Goal: Information Seeking & Learning: Check status

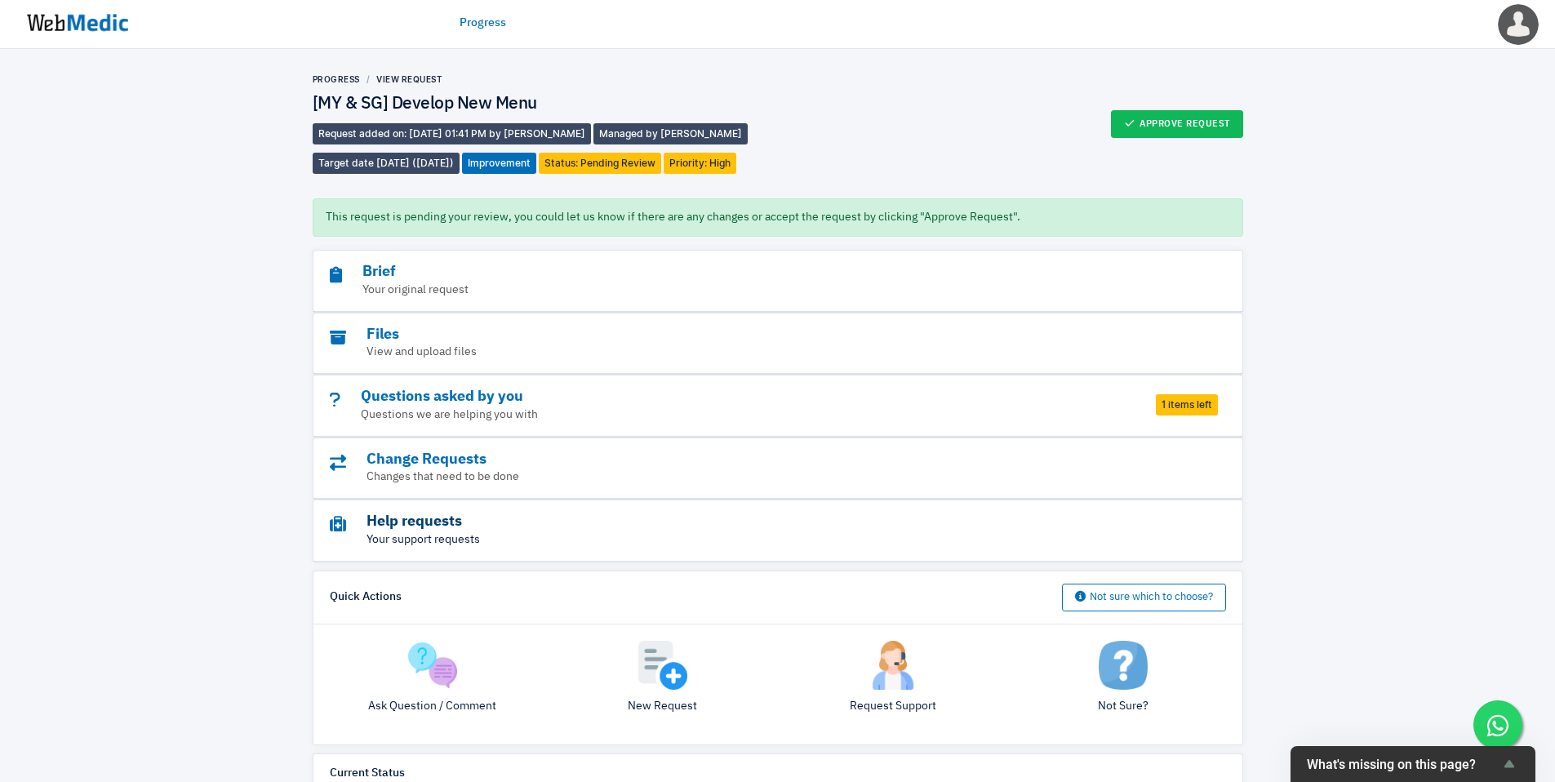
click at [430, 525] on h3 "Help requests" at bounding box center [733, 522] width 807 height 19
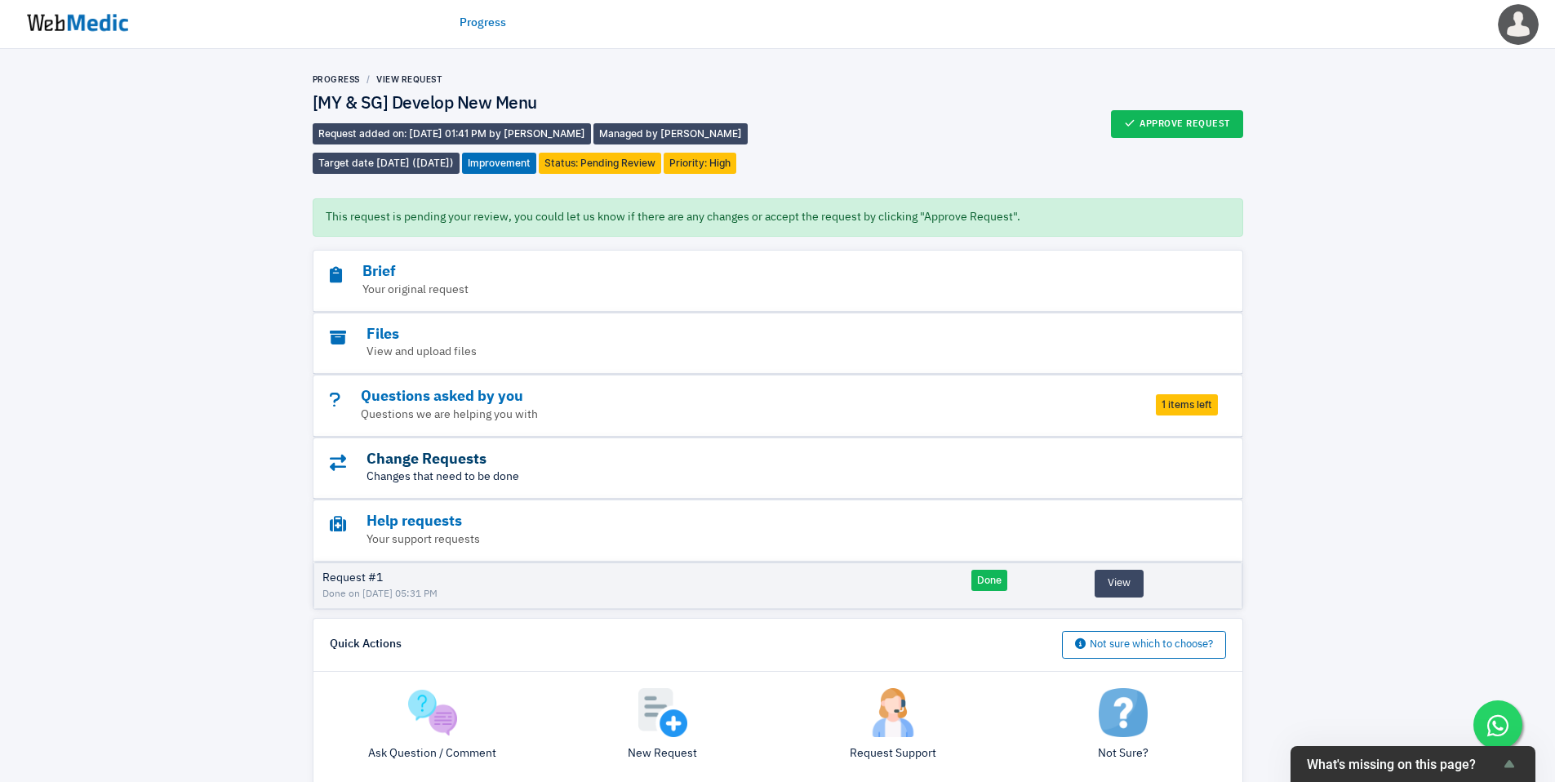
click at [491, 464] on h3 "Change Requests" at bounding box center [733, 460] width 807 height 19
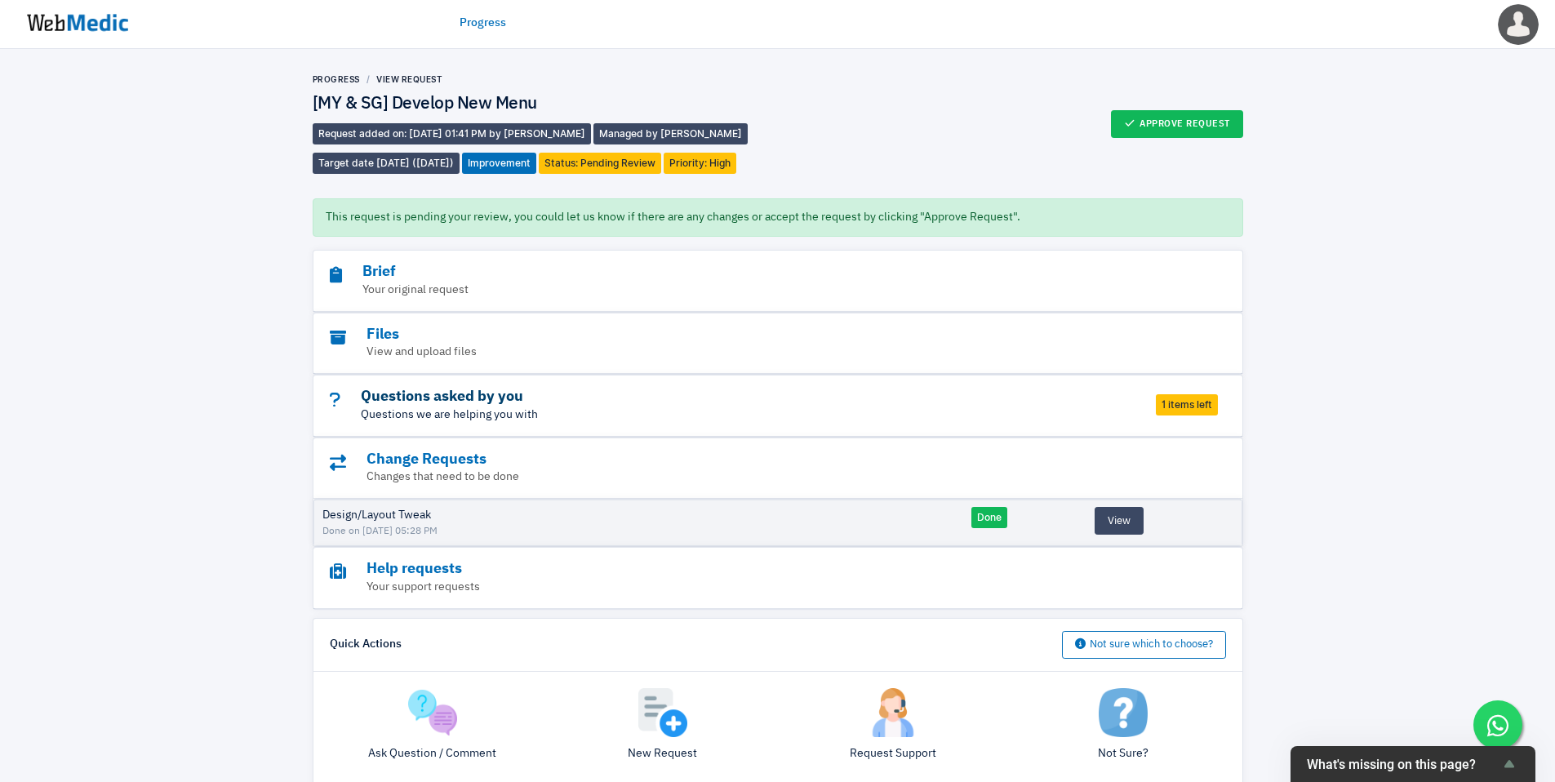
click at [407, 397] on h3 "Questions asked by you" at bounding box center [733, 397] width 807 height 19
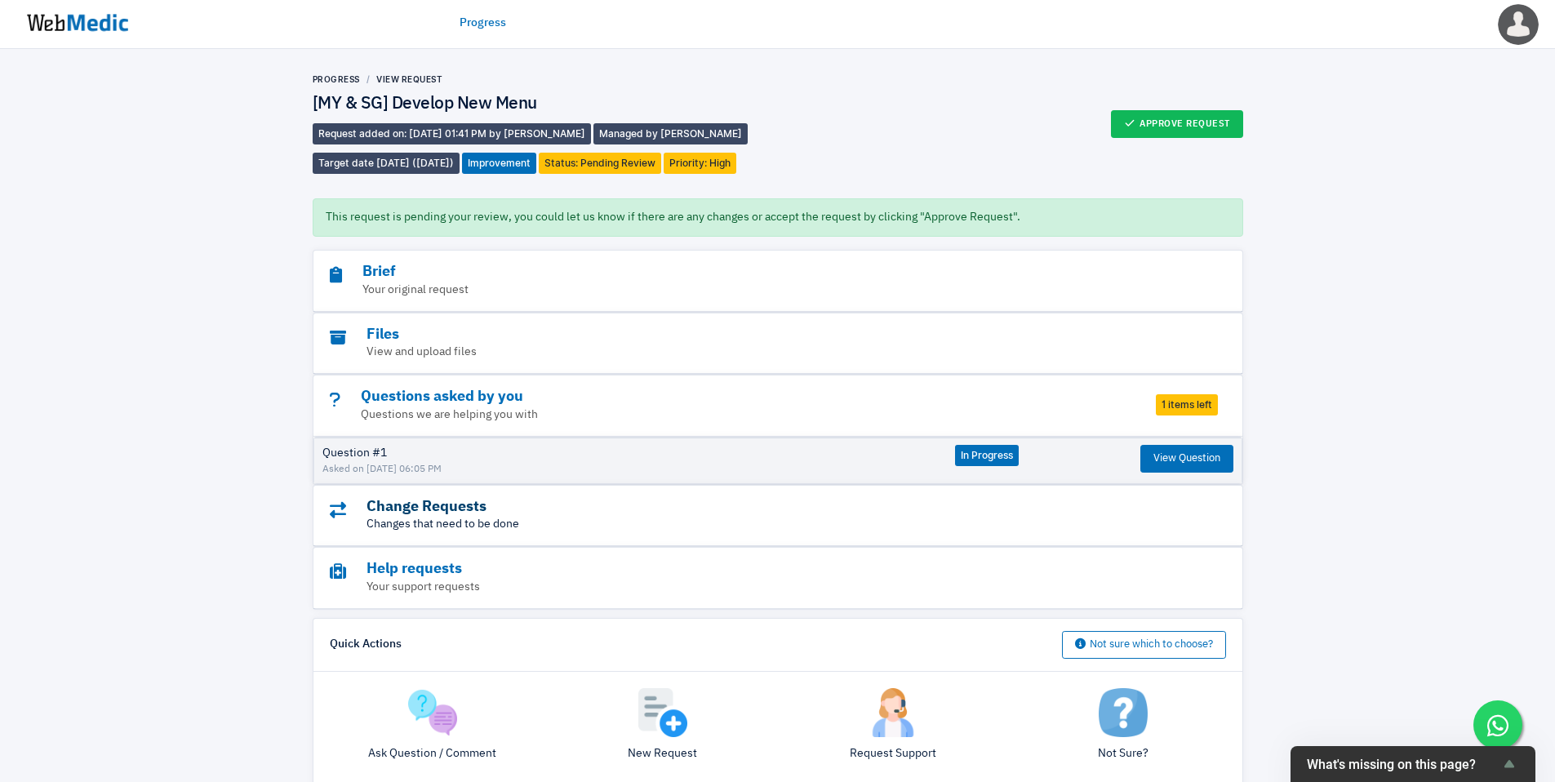
click at [468, 514] on h3 "Change Requests" at bounding box center [733, 507] width 807 height 19
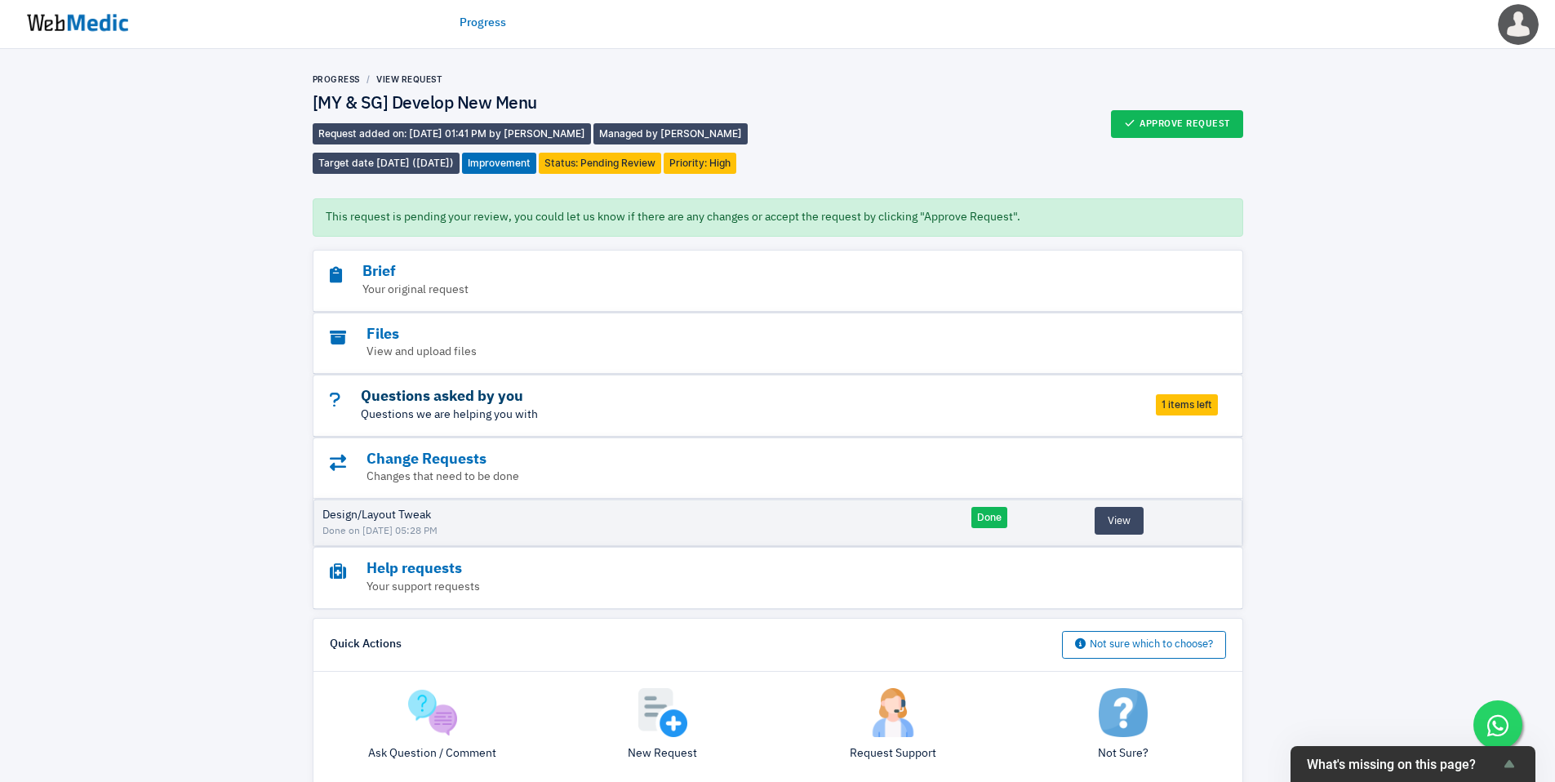
click at [419, 402] on h3 "Questions asked by you" at bounding box center [733, 397] width 807 height 19
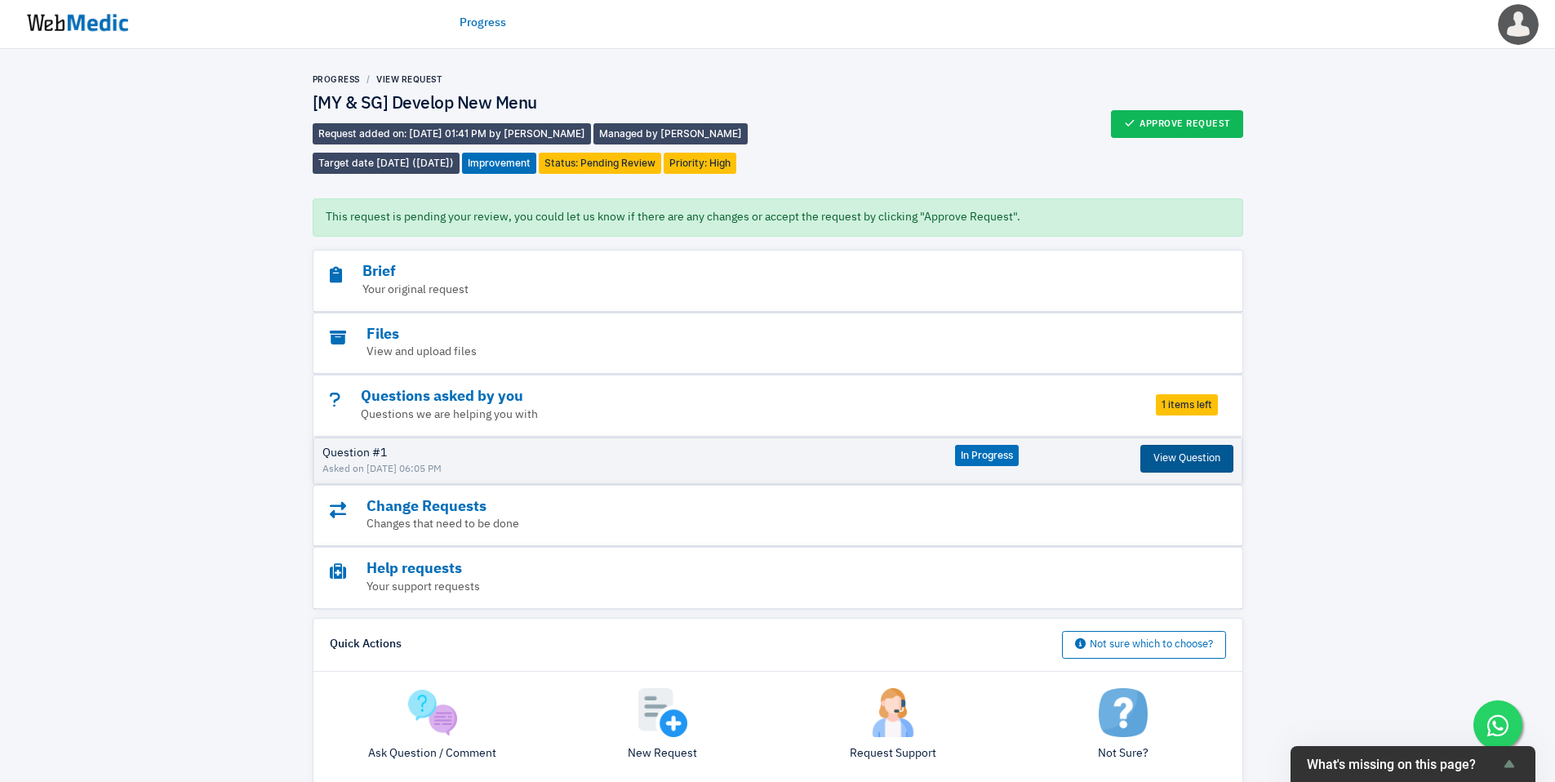
click at [1166, 461] on button "View Question" at bounding box center [1186, 459] width 93 height 28
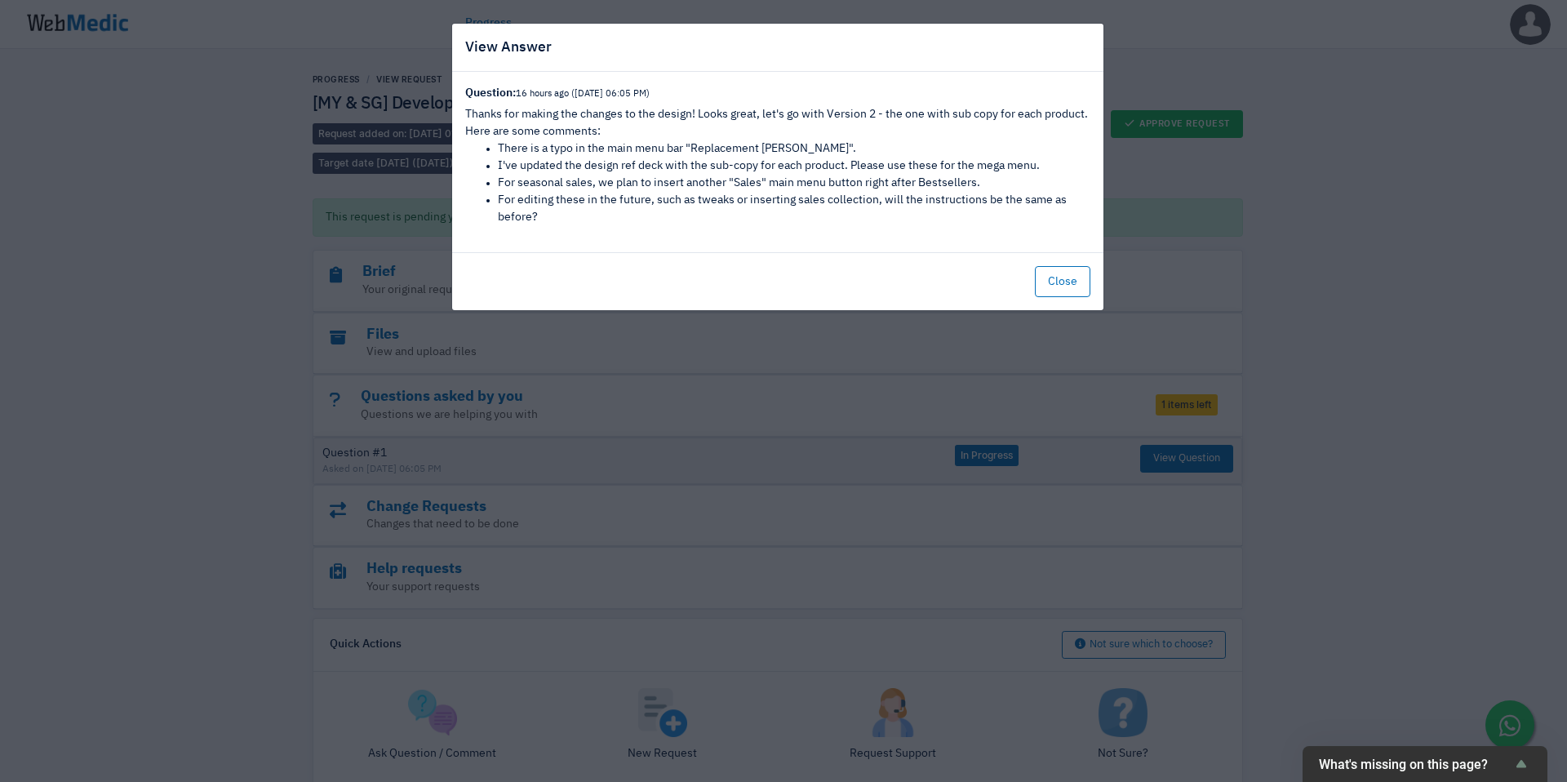
click at [983, 349] on div "View Answer Question: 16 hours ago (8/10/2025 06:05 PM) Thanks for making the c…" at bounding box center [783, 391] width 1567 height 782
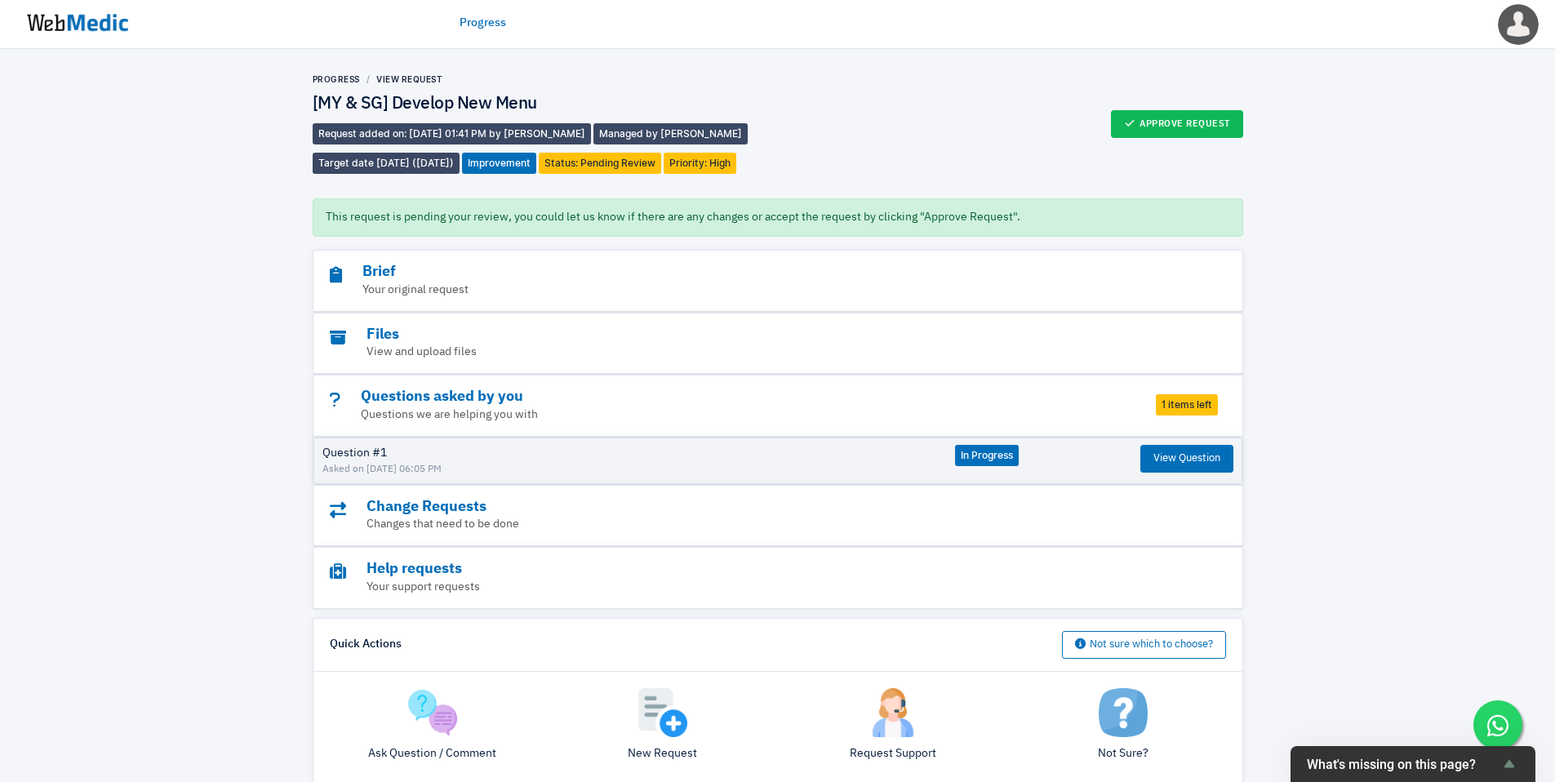
click at [102, 19] on img at bounding box center [77, 23] width 122 height 51
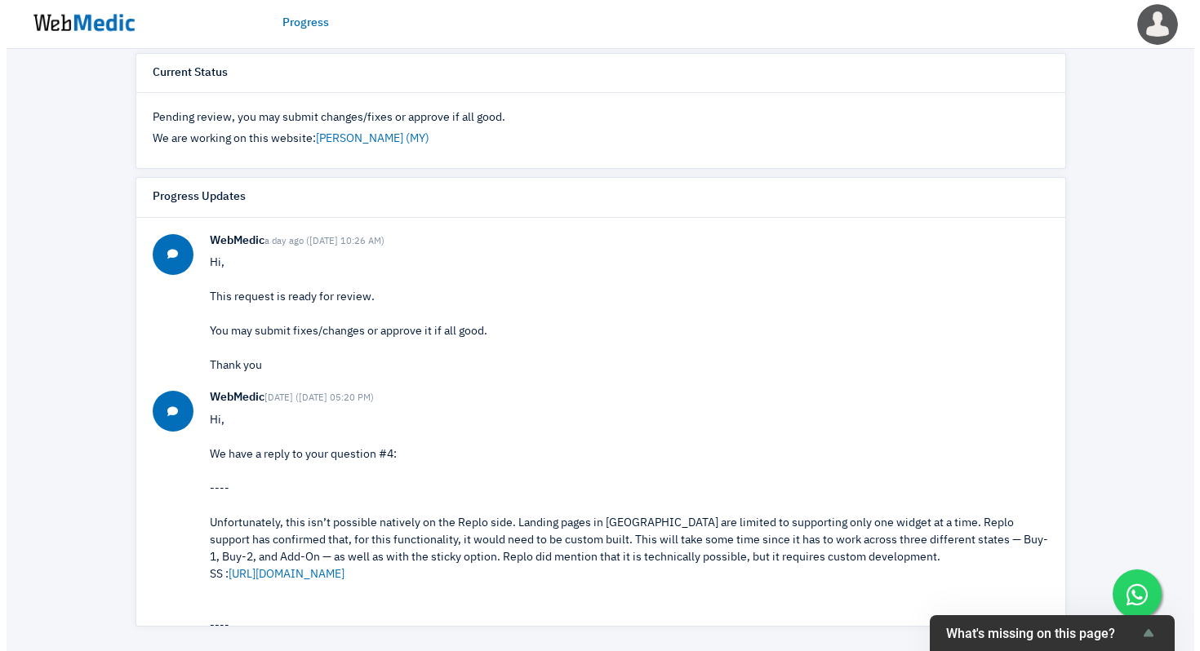
scroll to position [137, 0]
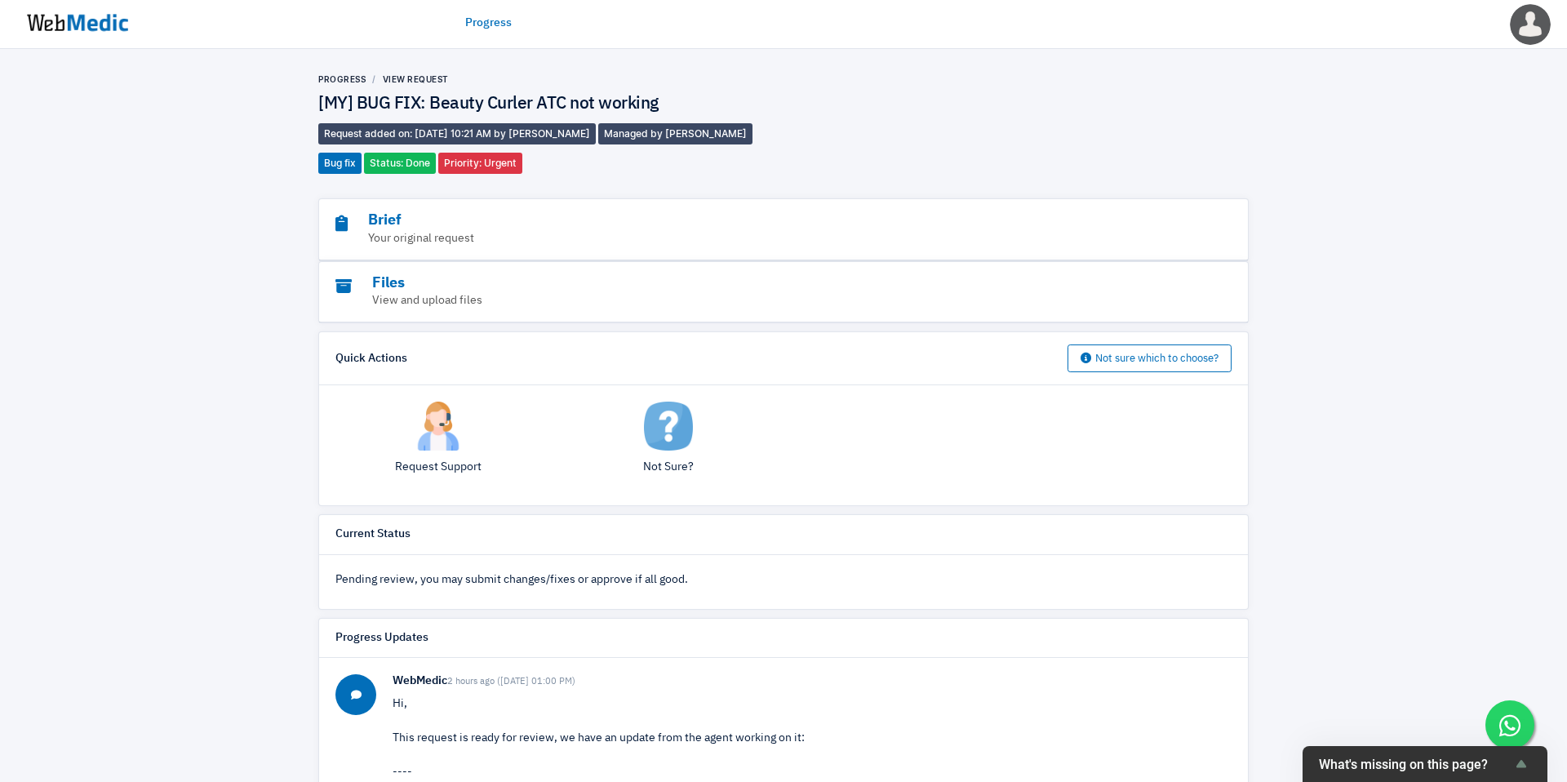
click at [112, 33] on img at bounding box center [77, 23] width 122 height 51
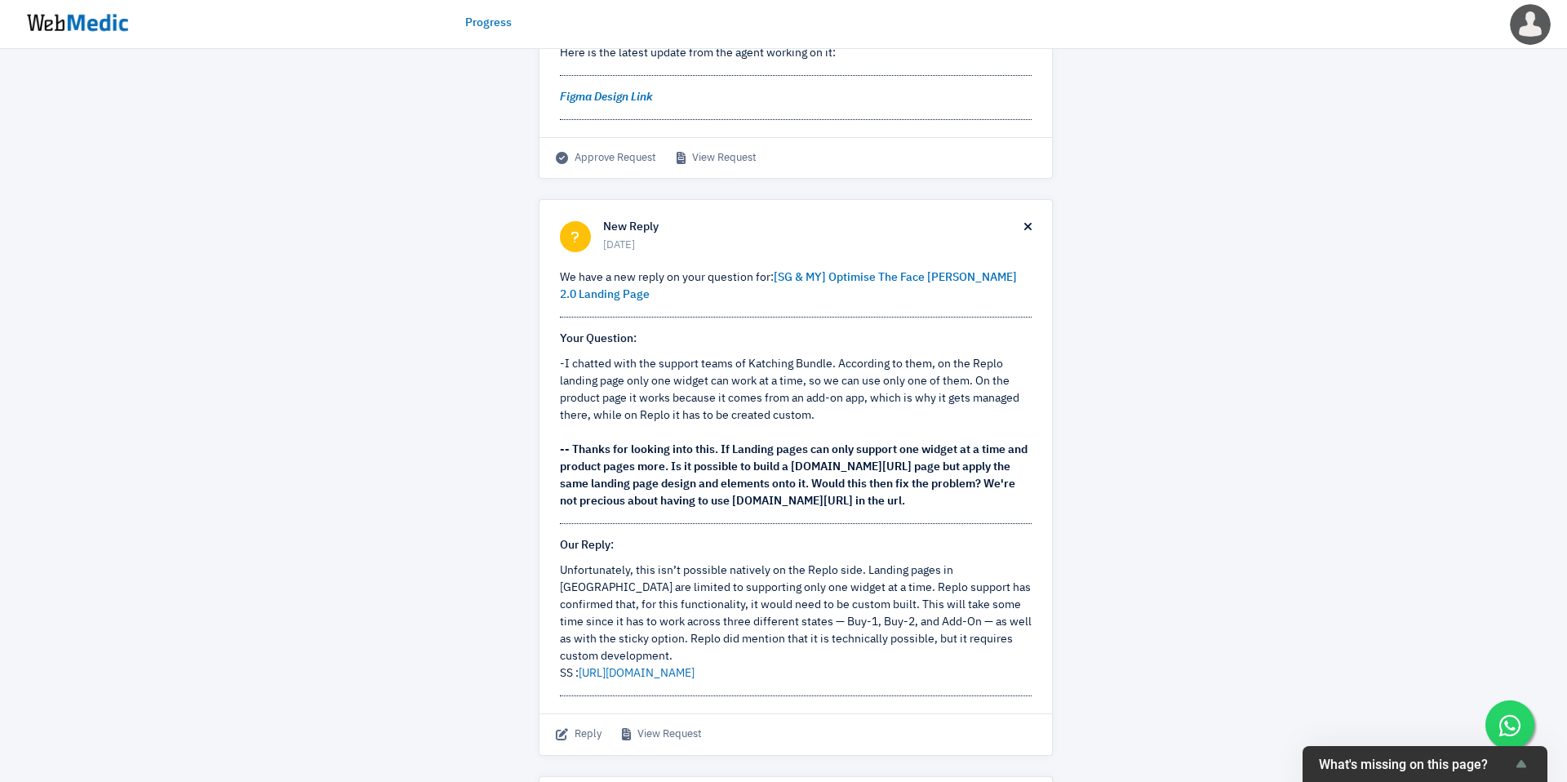
scroll to position [858, 0]
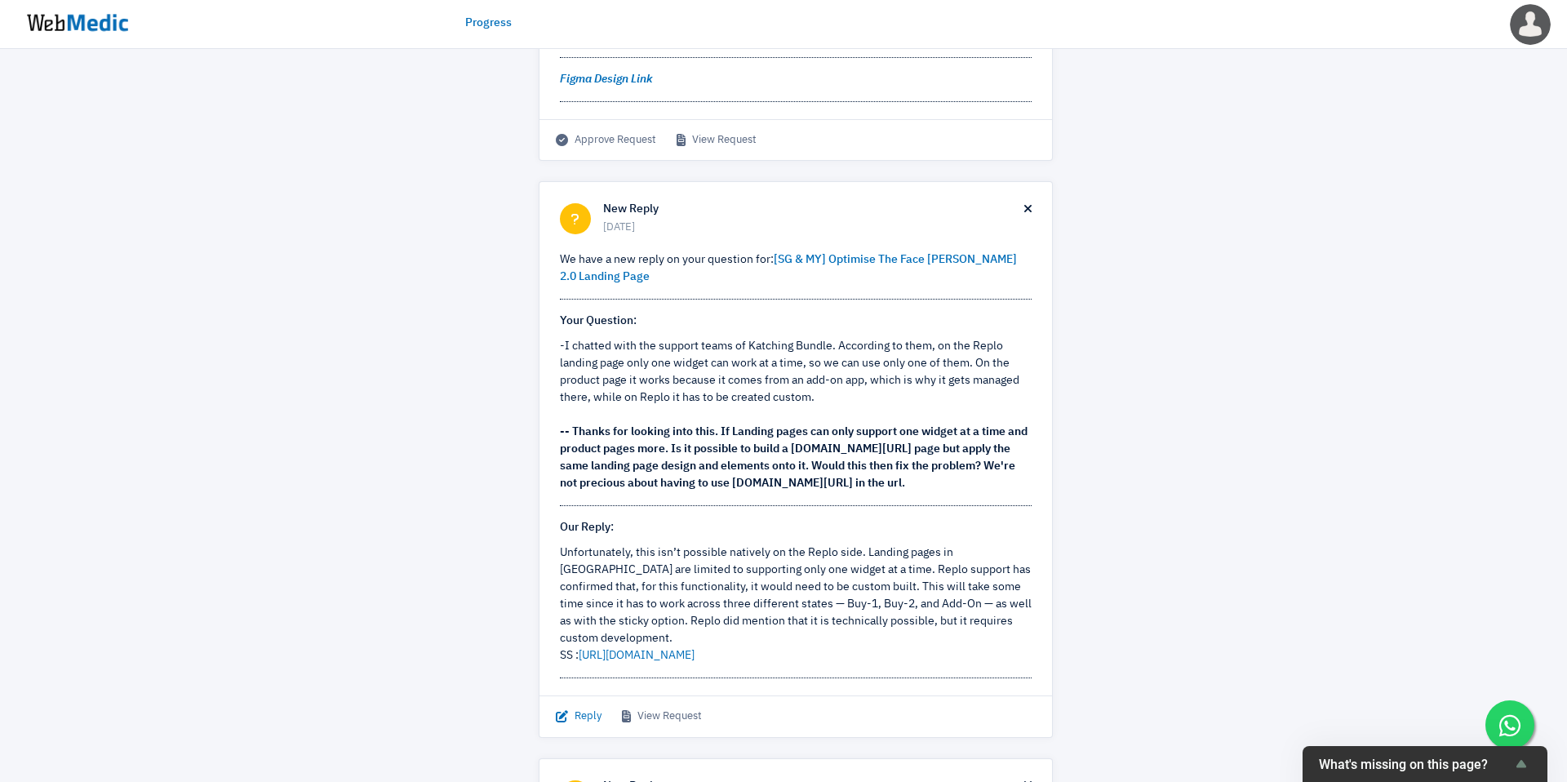
click at [583, 709] on span "Reply" at bounding box center [579, 717] width 46 height 16
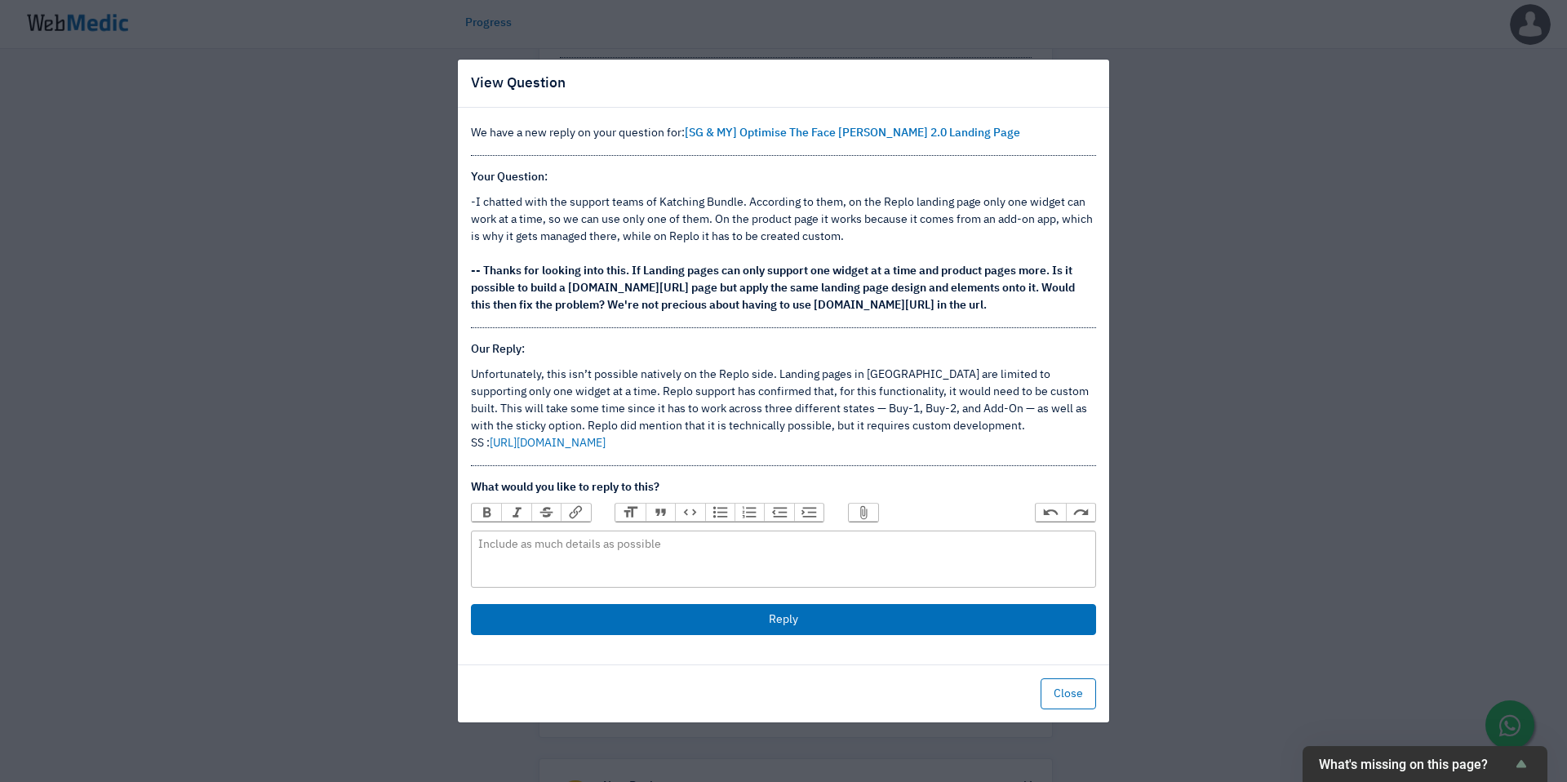
click at [892, 442] on div "Unfortunately, this isn’t possible natively on the Replo side. Landing pages in…" at bounding box center [783, 410] width 625 height 86
click at [643, 567] on trix-editor at bounding box center [783, 559] width 625 height 57
type trix-editor "<div>Hey&nbsp;</div>"
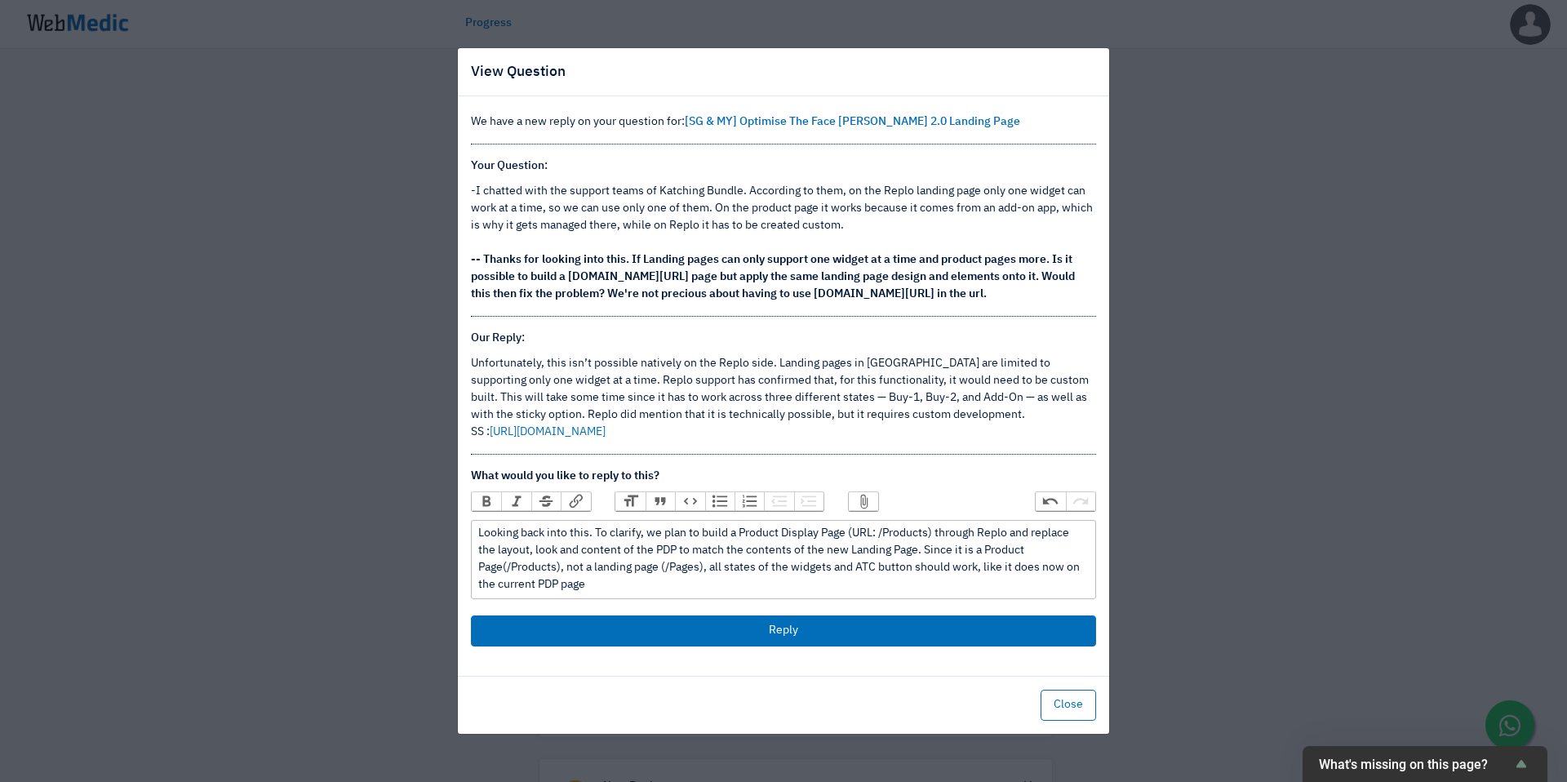
click at [859, 500] on button "Attach Files" at bounding box center [863, 501] width 29 height 18
click at [656, 591] on div "Looking back into this. To clarify, we plan to build a Product Display Page (UR…" at bounding box center [783, 559] width 610 height 69
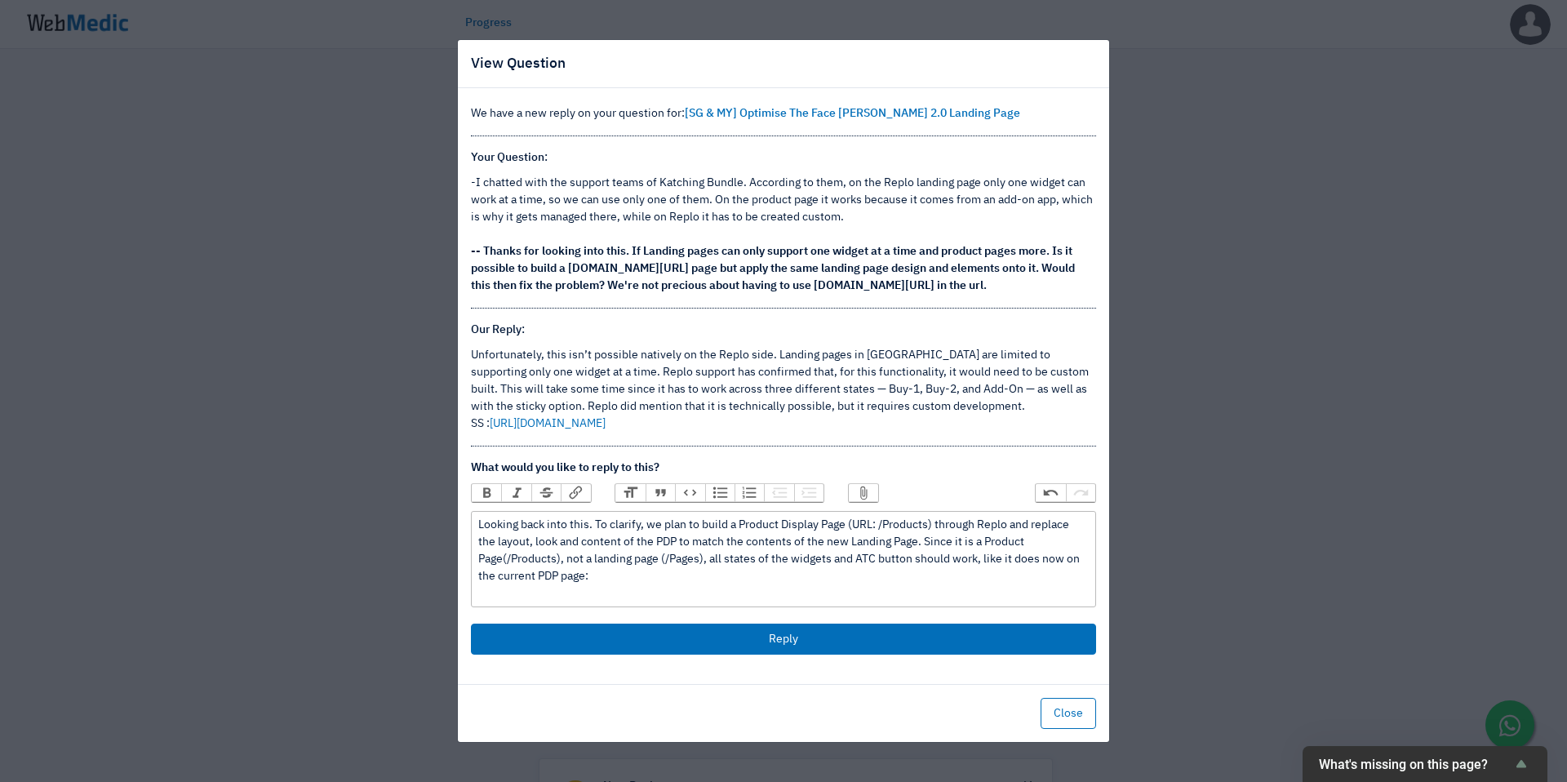
paste trix-editor
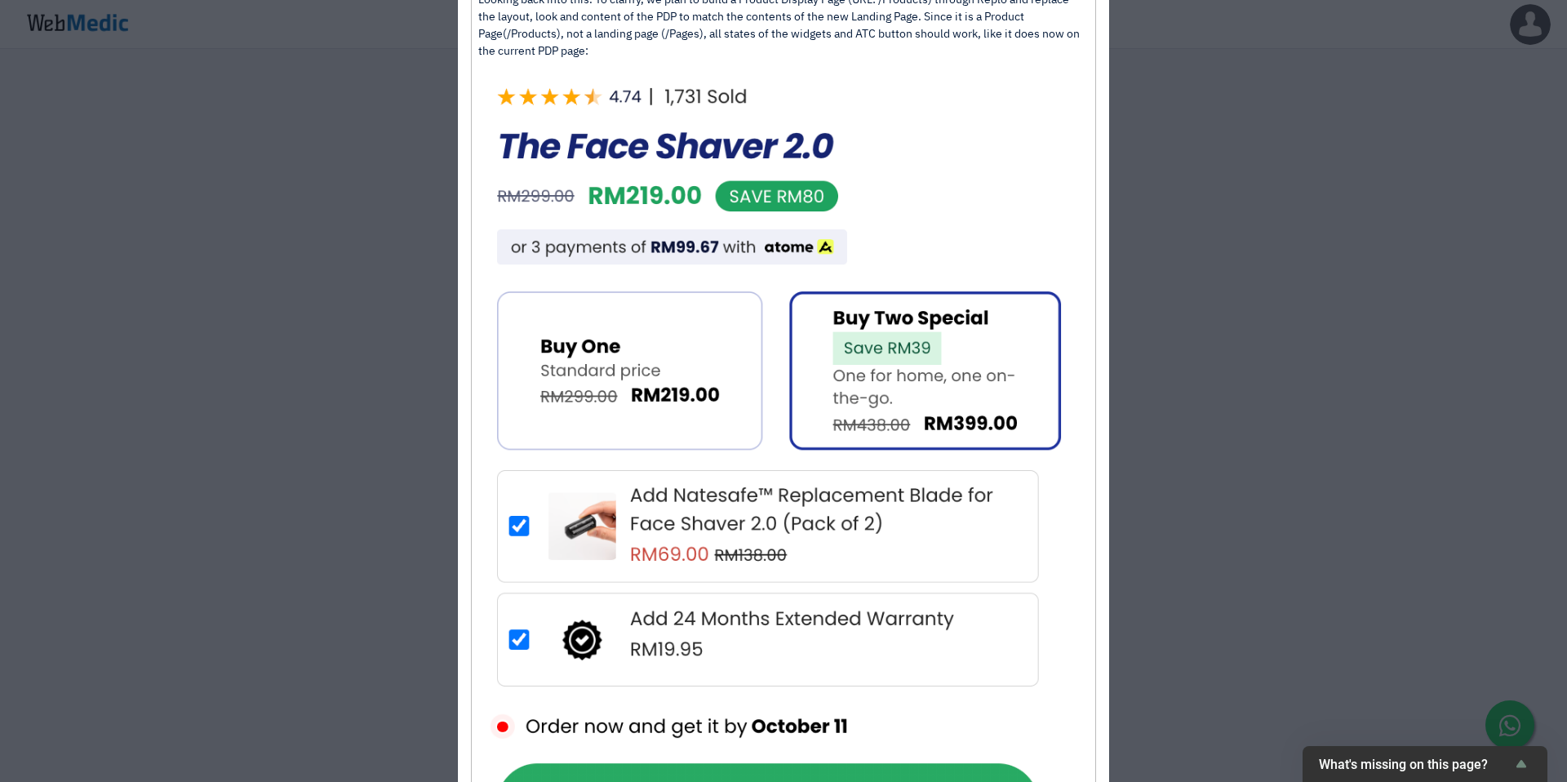
scroll to position [167, 0]
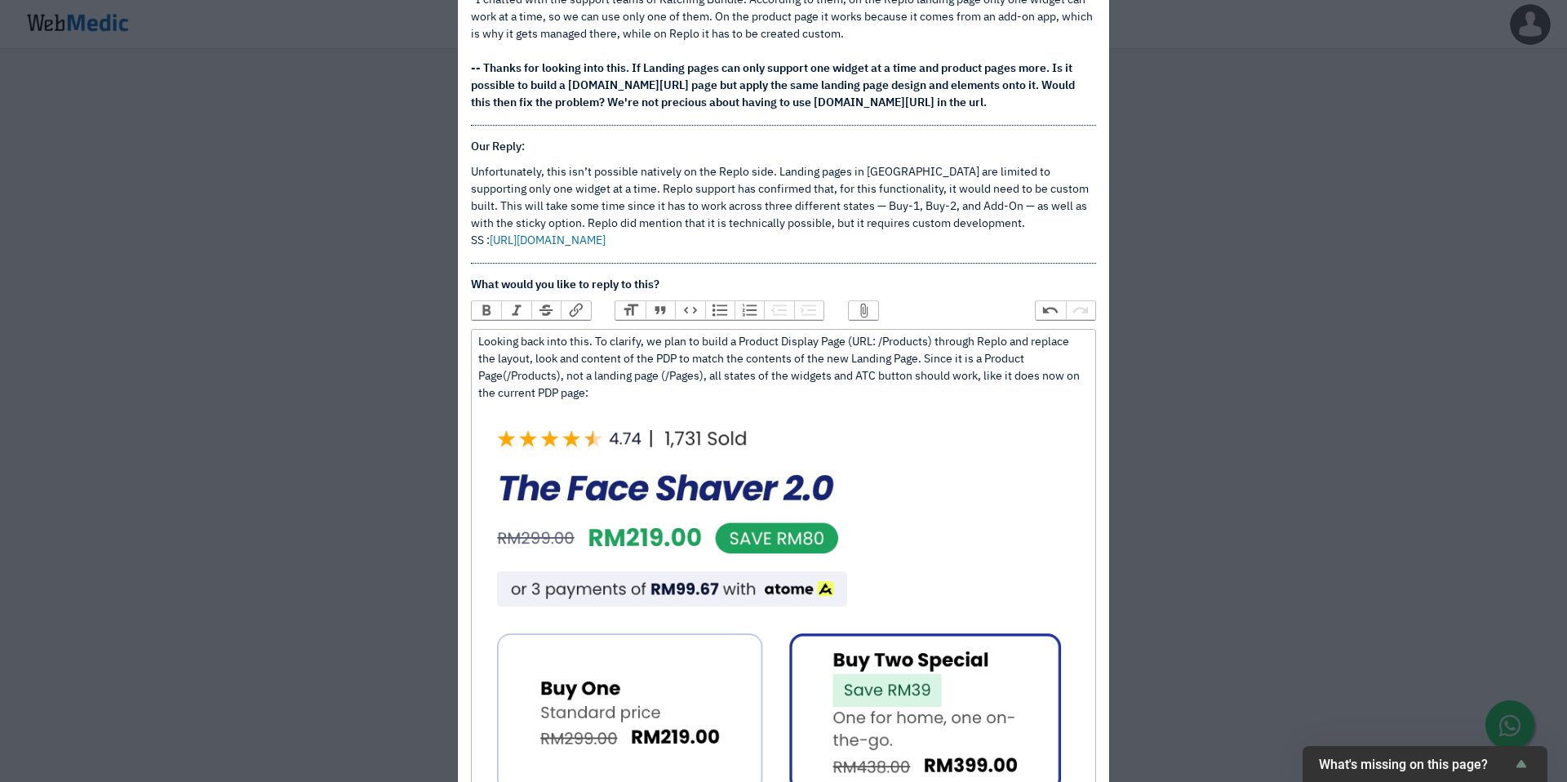
type trix-editor "<div>Looking back into this. To clarify, we plan to build a Product Display Pag…"
drag, startPoint x: 495, startPoint y: 396, endPoint x: 587, endPoint y: 398, distance: 92.3
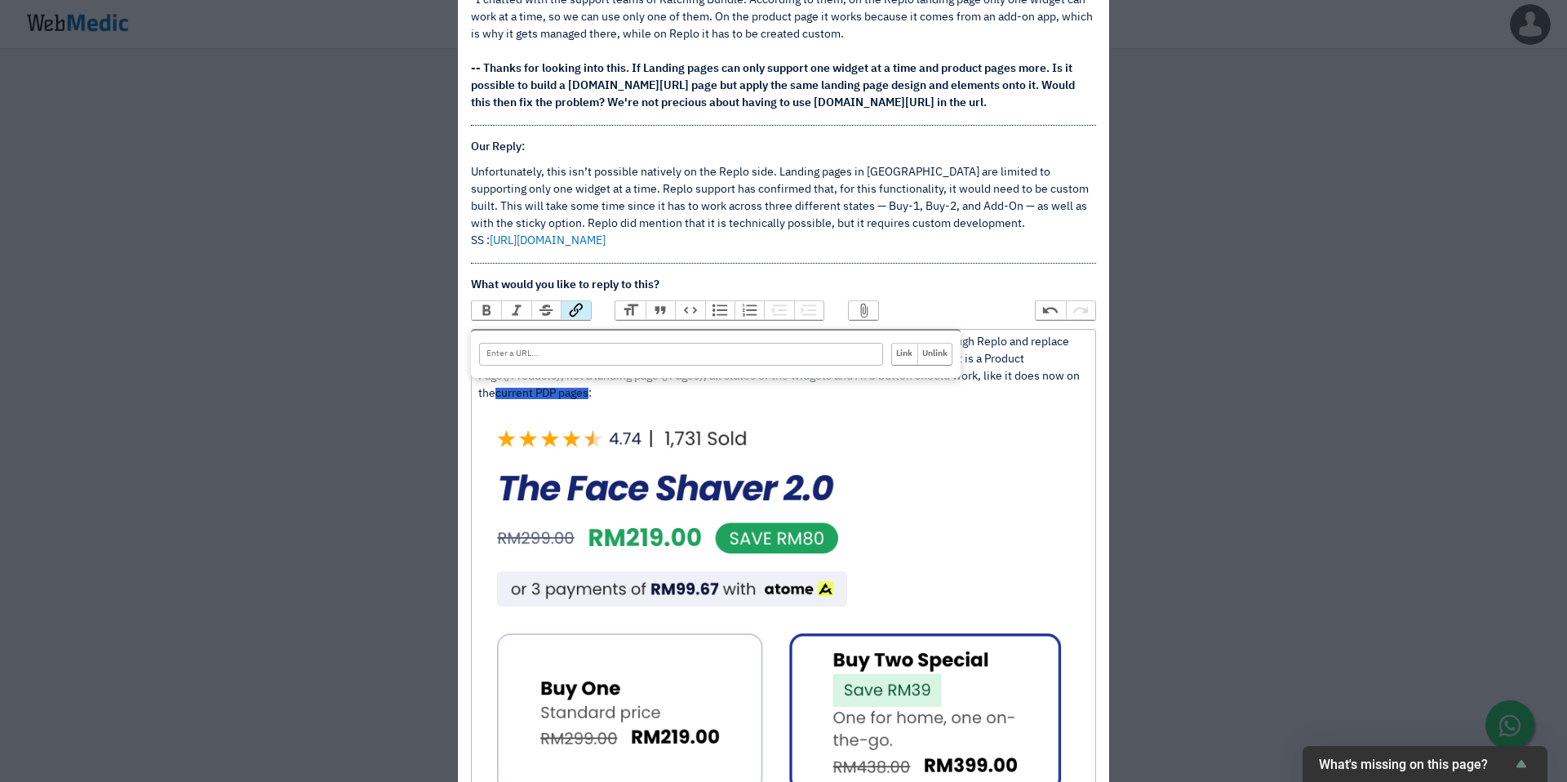
click at [576, 315] on button "Link" at bounding box center [575, 310] width 29 height 18
paste input "https://nateskin.com.my/products/the-face-shaver-2-0"
type input "https://nateskin.com.my/products/the-face-shaver-2-0"
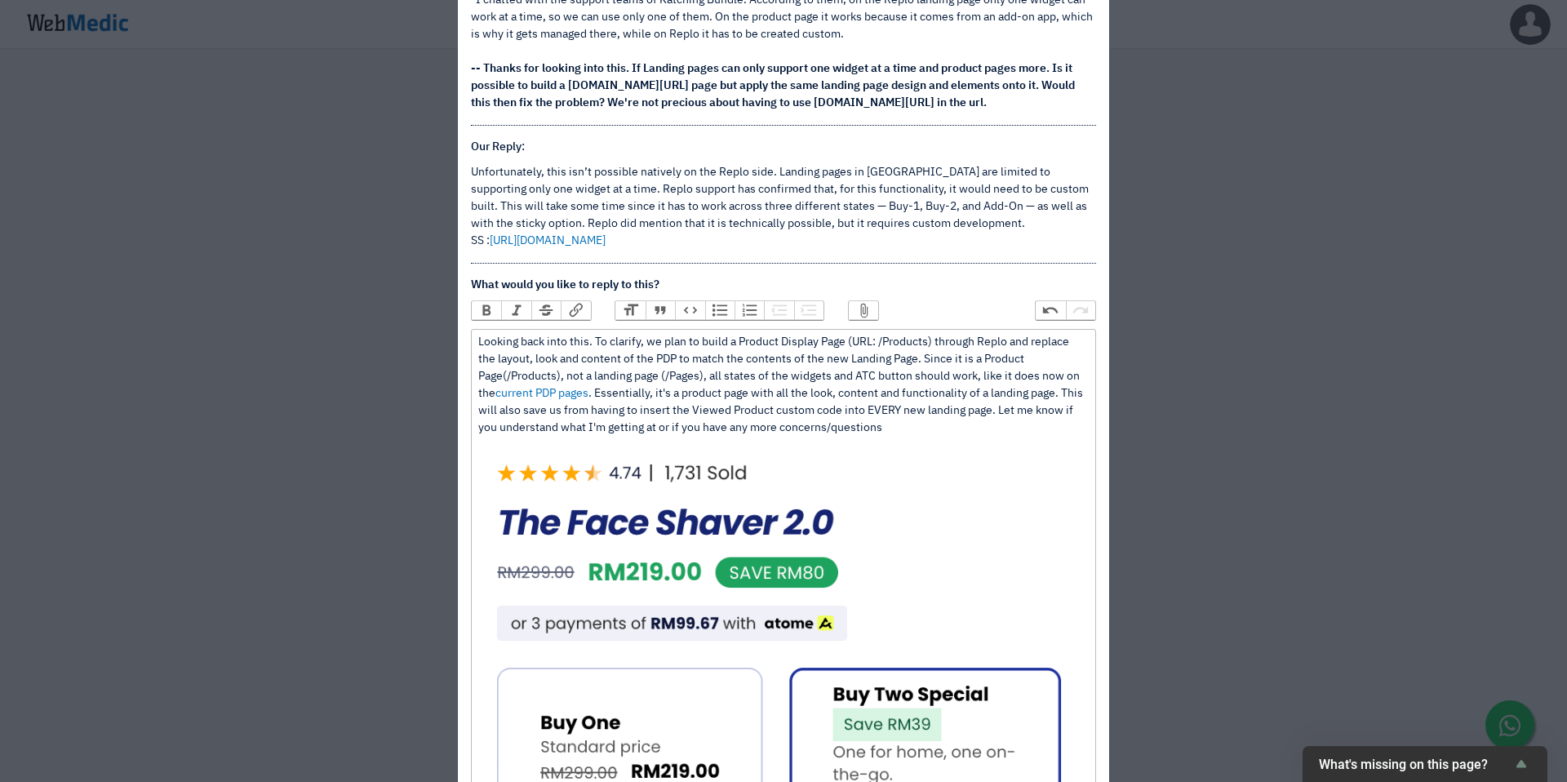
type trix-editor "<div>Looking back into this. To clarify, we plan to build a Product Display Pag…"
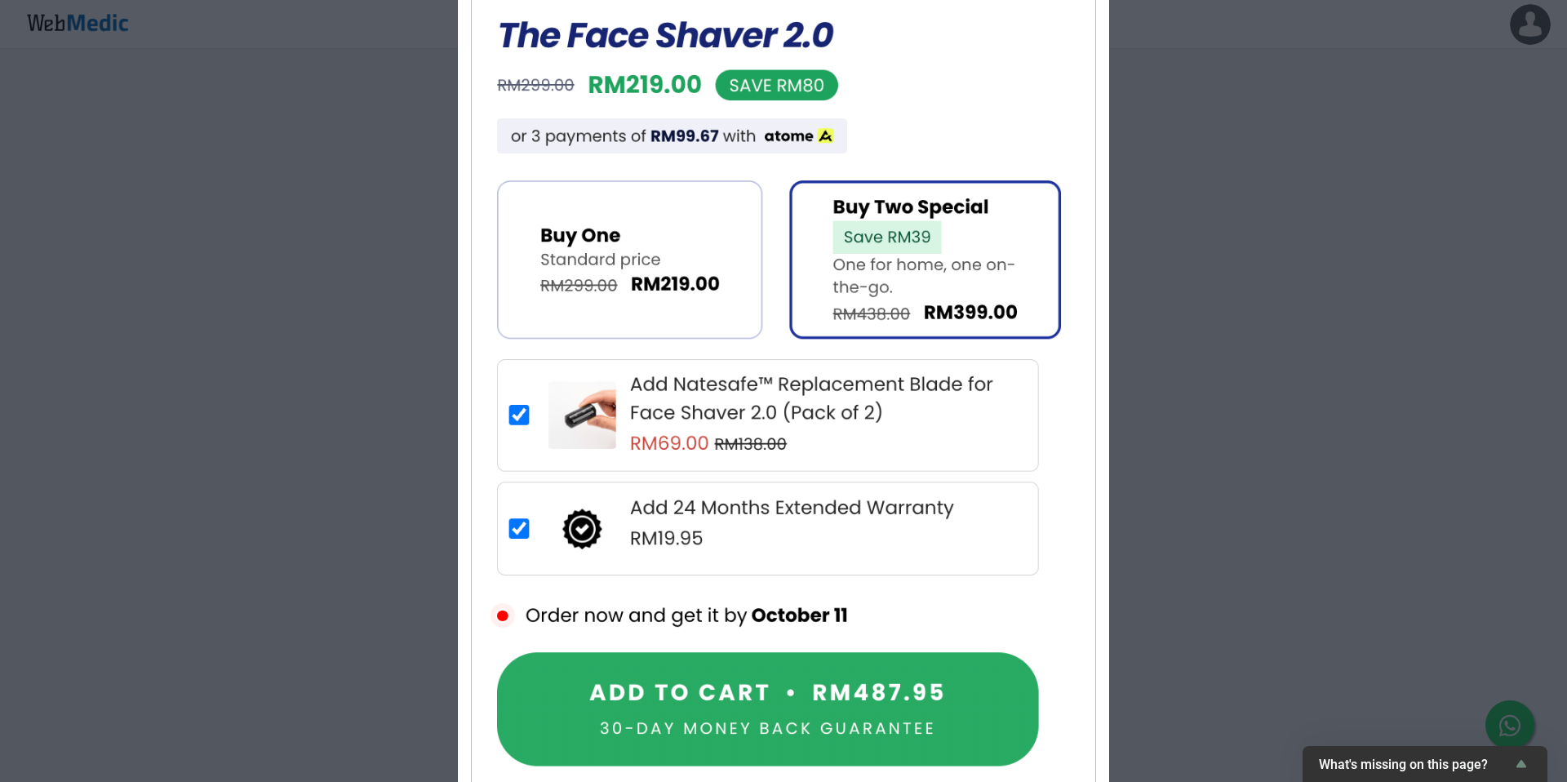
scroll to position [865, 0]
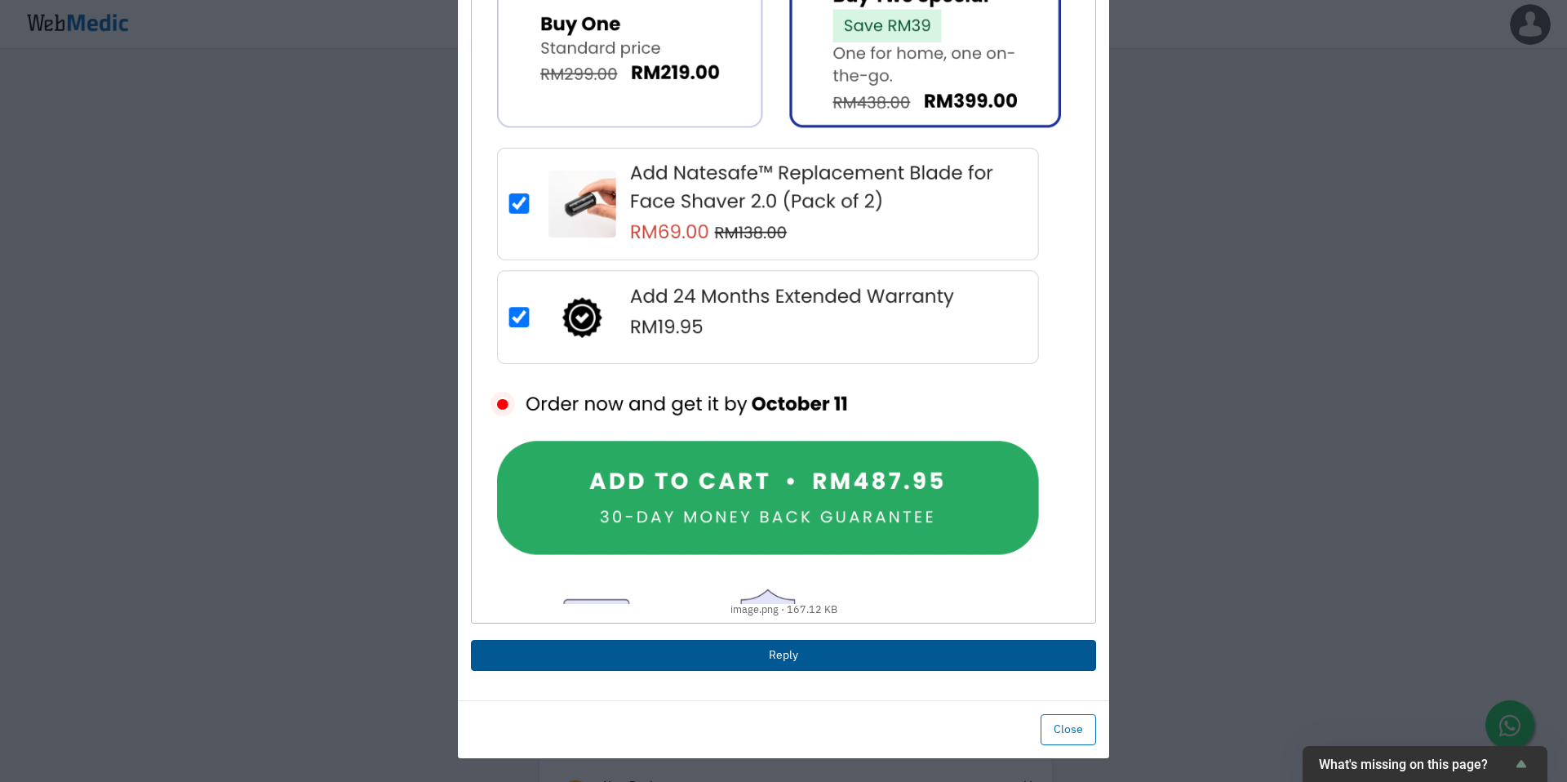
click at [835, 652] on button "Reply" at bounding box center [783, 655] width 625 height 31
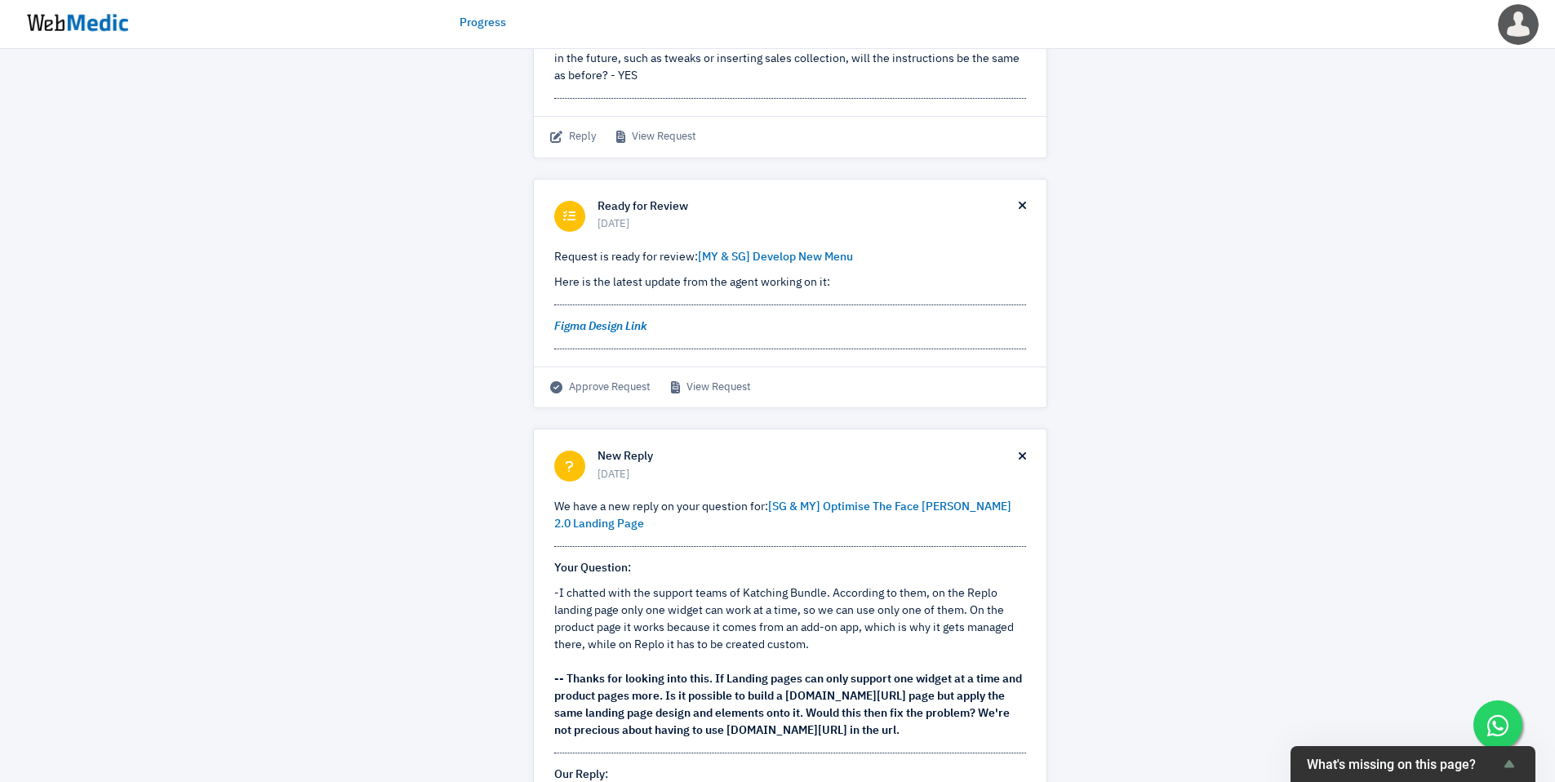
scroll to position [0, 0]
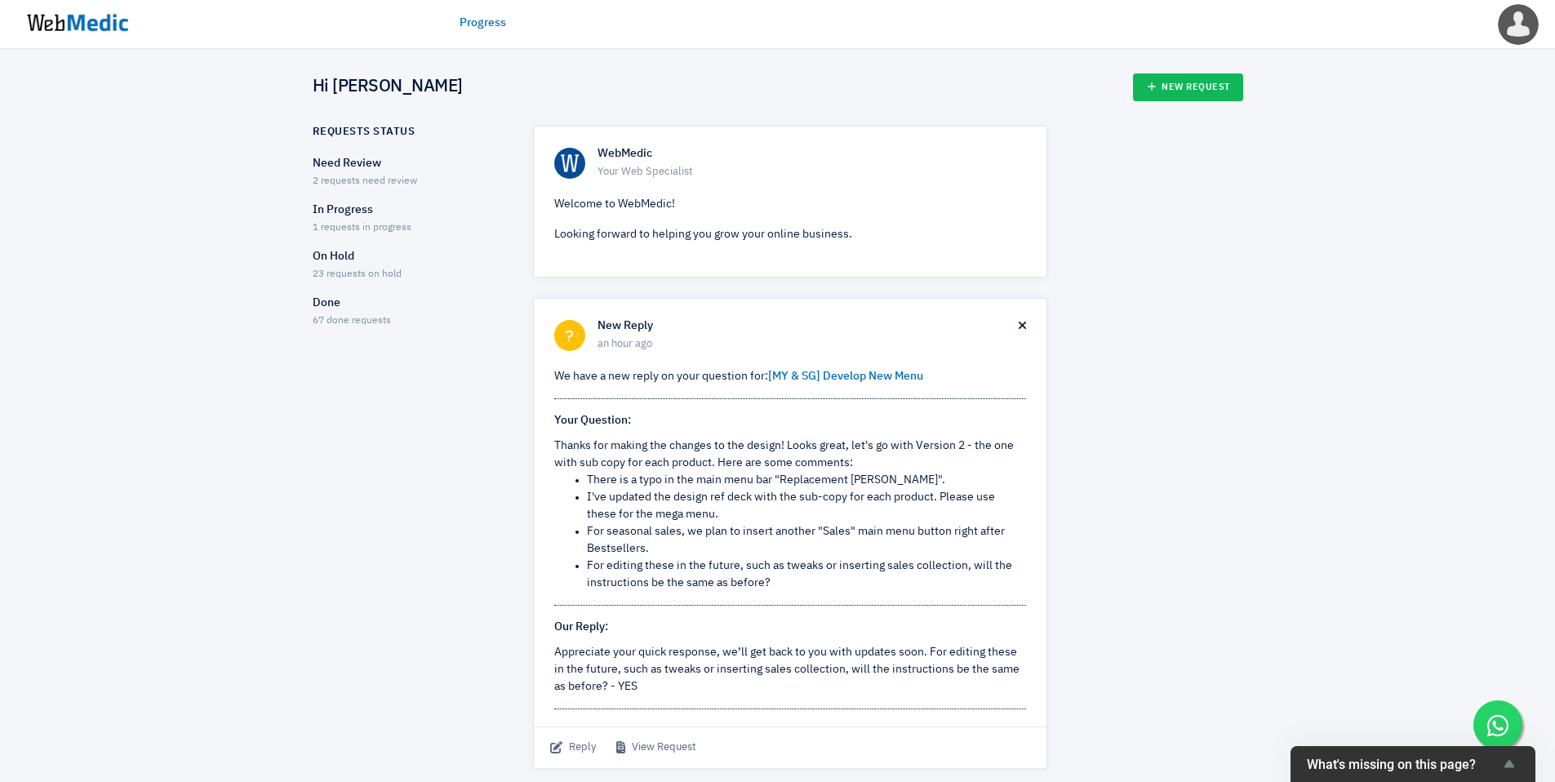
click at [355, 165] on p "Need Review" at bounding box center [409, 163] width 192 height 17
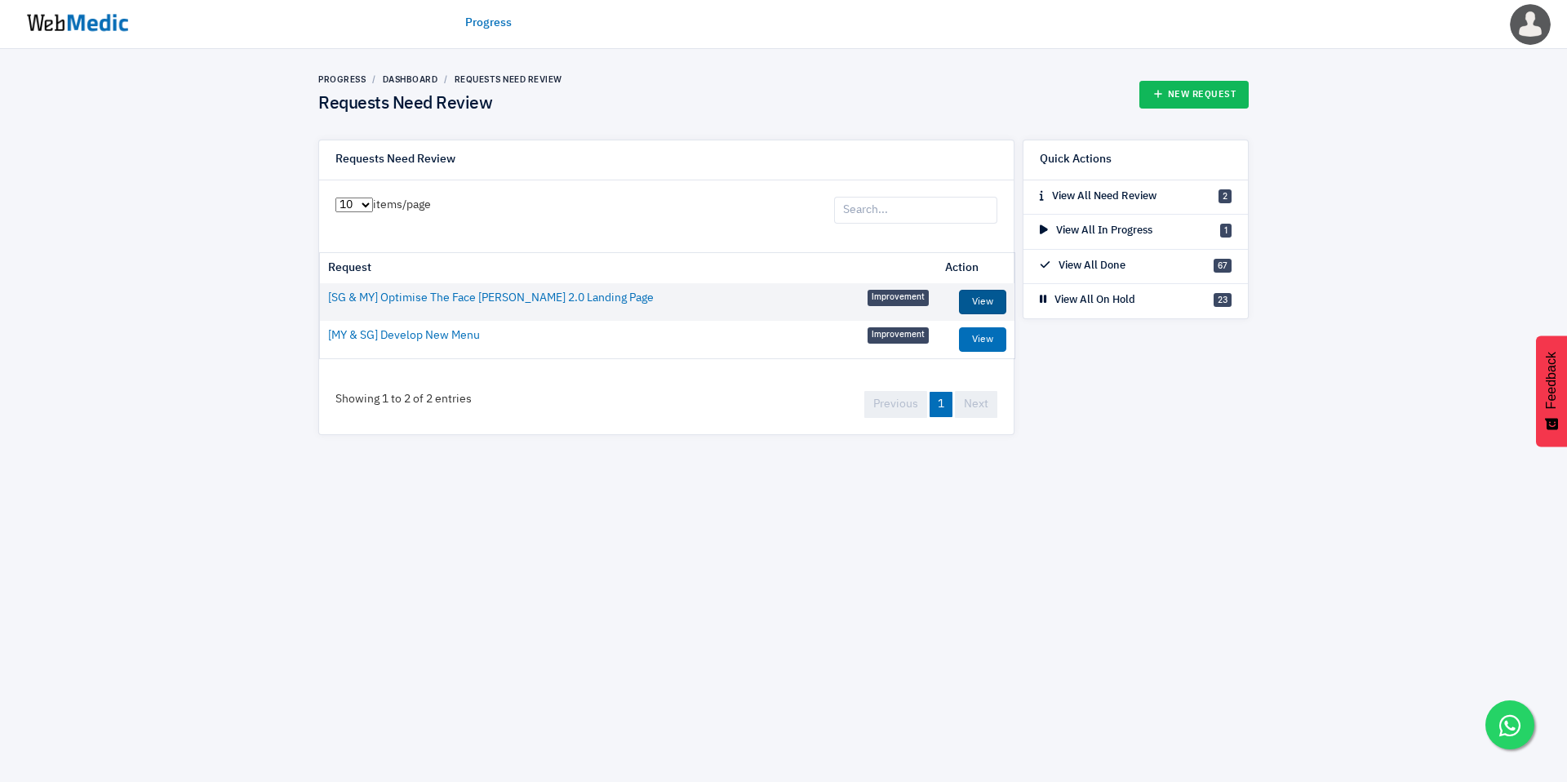
click at [987, 304] on link "View" at bounding box center [982, 302] width 47 height 24
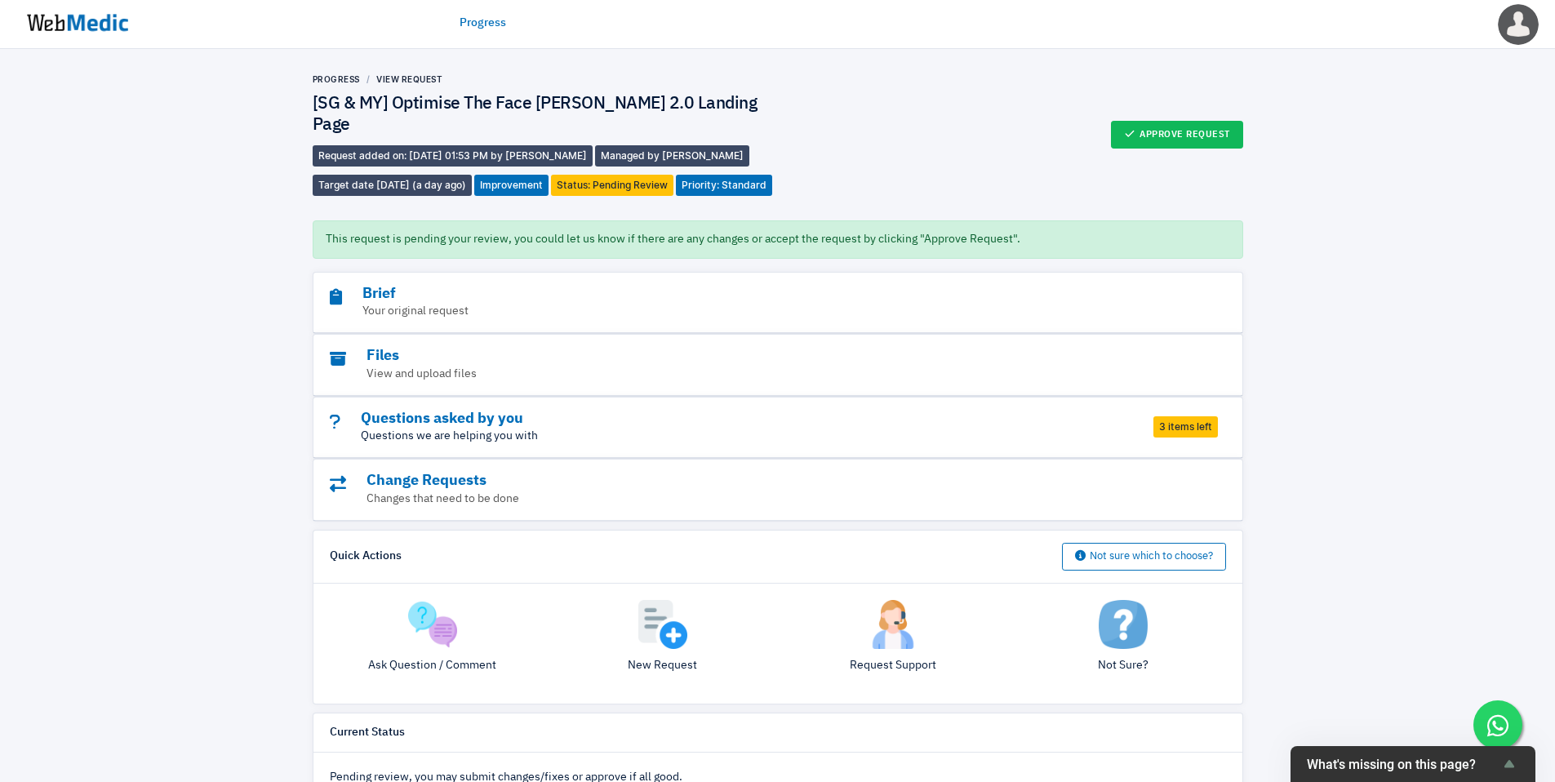
click at [776, 445] on p "Questions we are helping you with" at bounding box center [733, 436] width 807 height 17
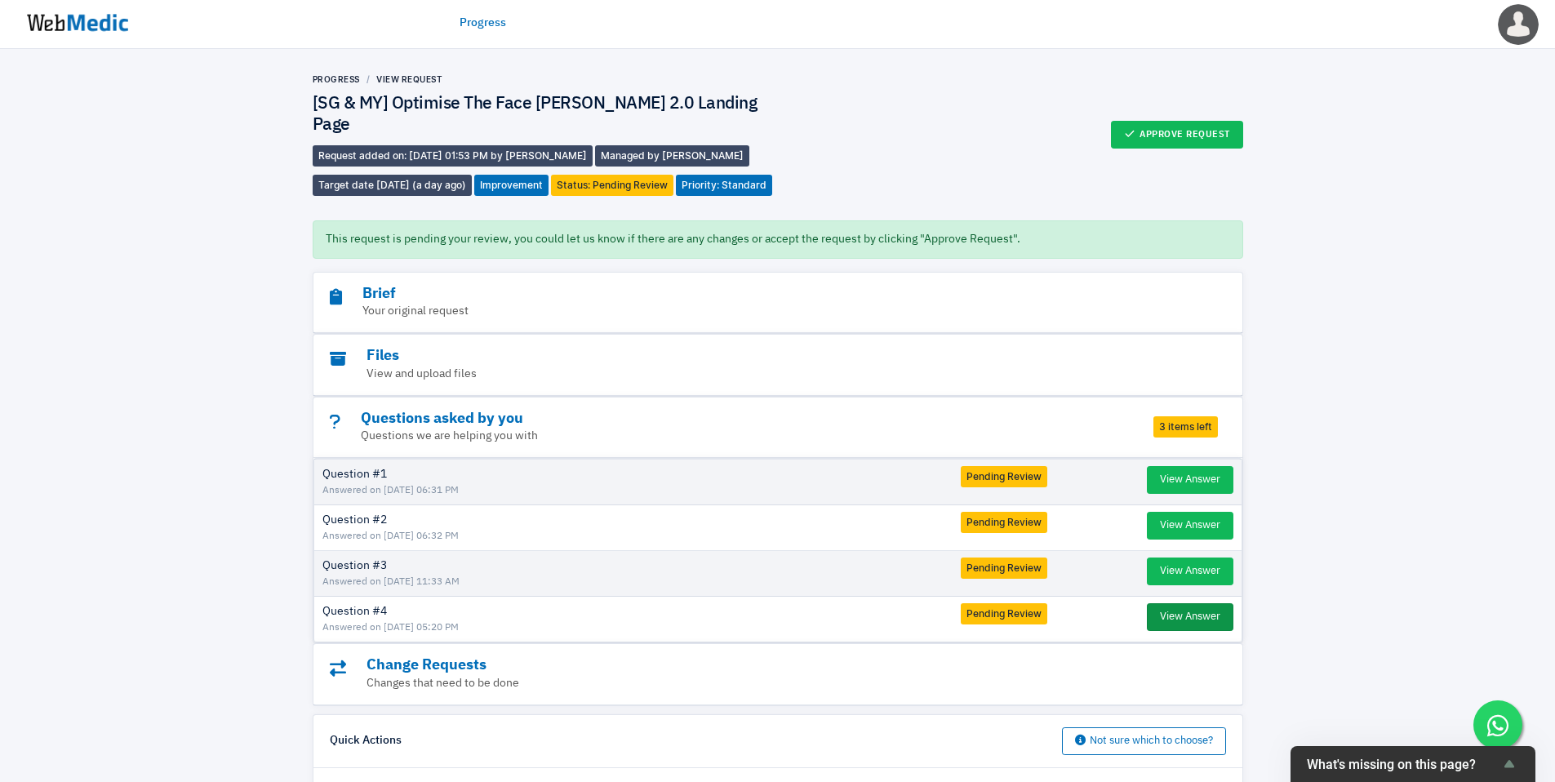
click at [1167, 614] on button "View Answer" at bounding box center [1190, 617] width 87 height 28
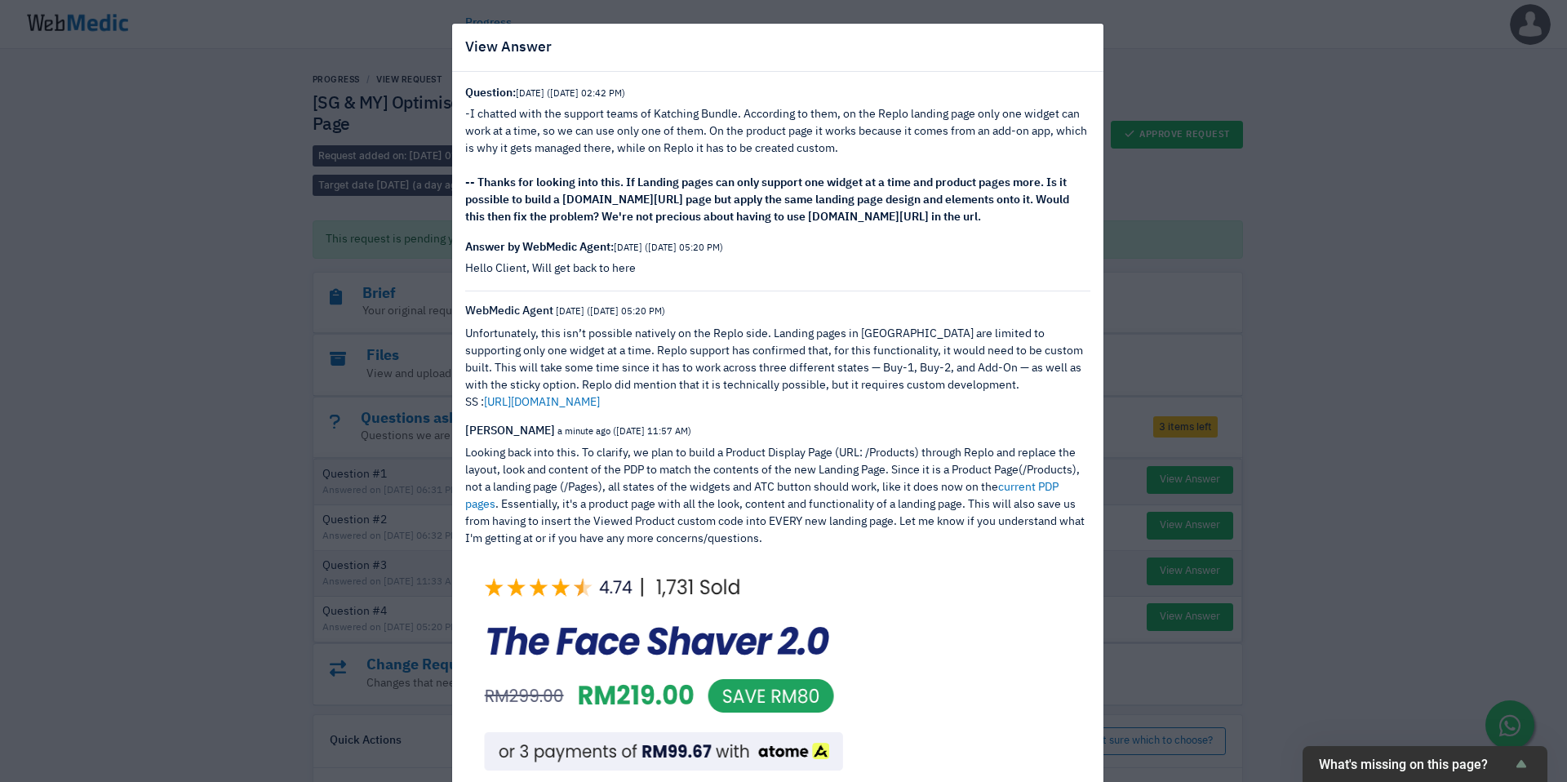
click at [1176, 585] on div "View Answer Question: [DATE] ([DATE] 02:42 PM) -I chatted with the support team…" at bounding box center [783, 391] width 1567 height 782
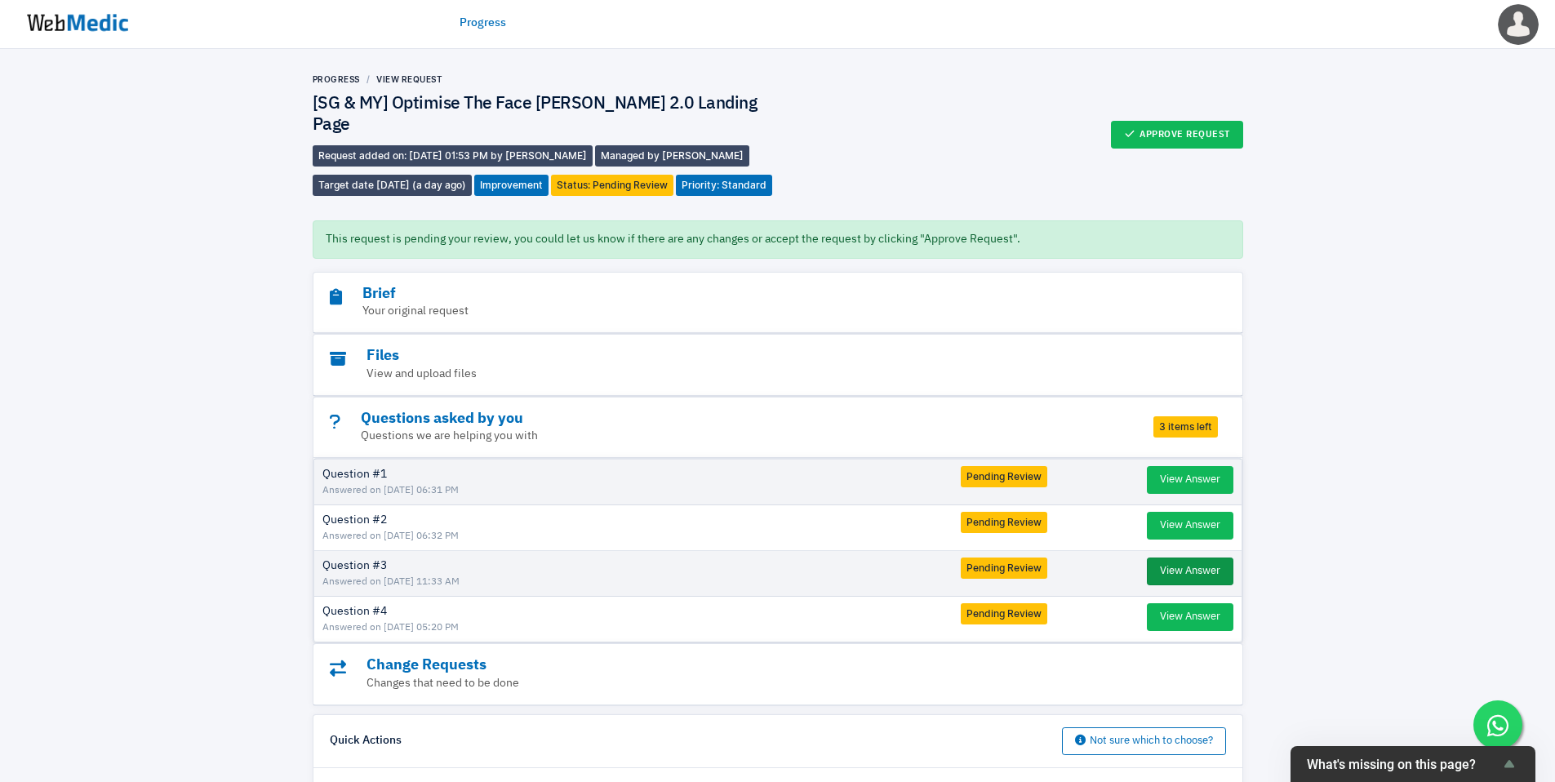
click at [1180, 581] on button "View Answer" at bounding box center [1190, 572] width 87 height 28
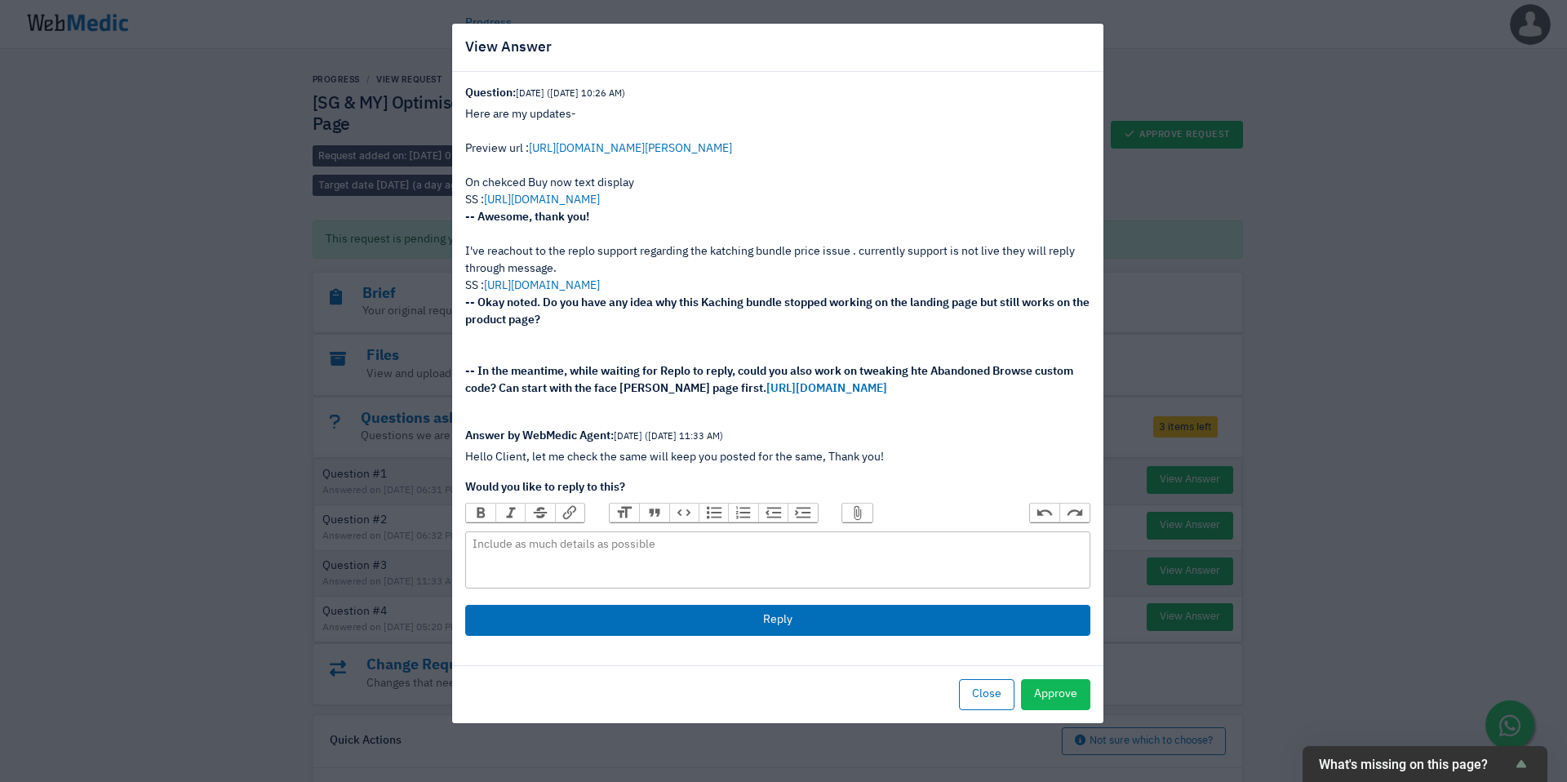
click at [1190, 540] on div "View Answer Question: [DATE] ([DATE] 10:26 AM) Here are my updates- Preview url…" at bounding box center [783, 391] width 1567 height 782
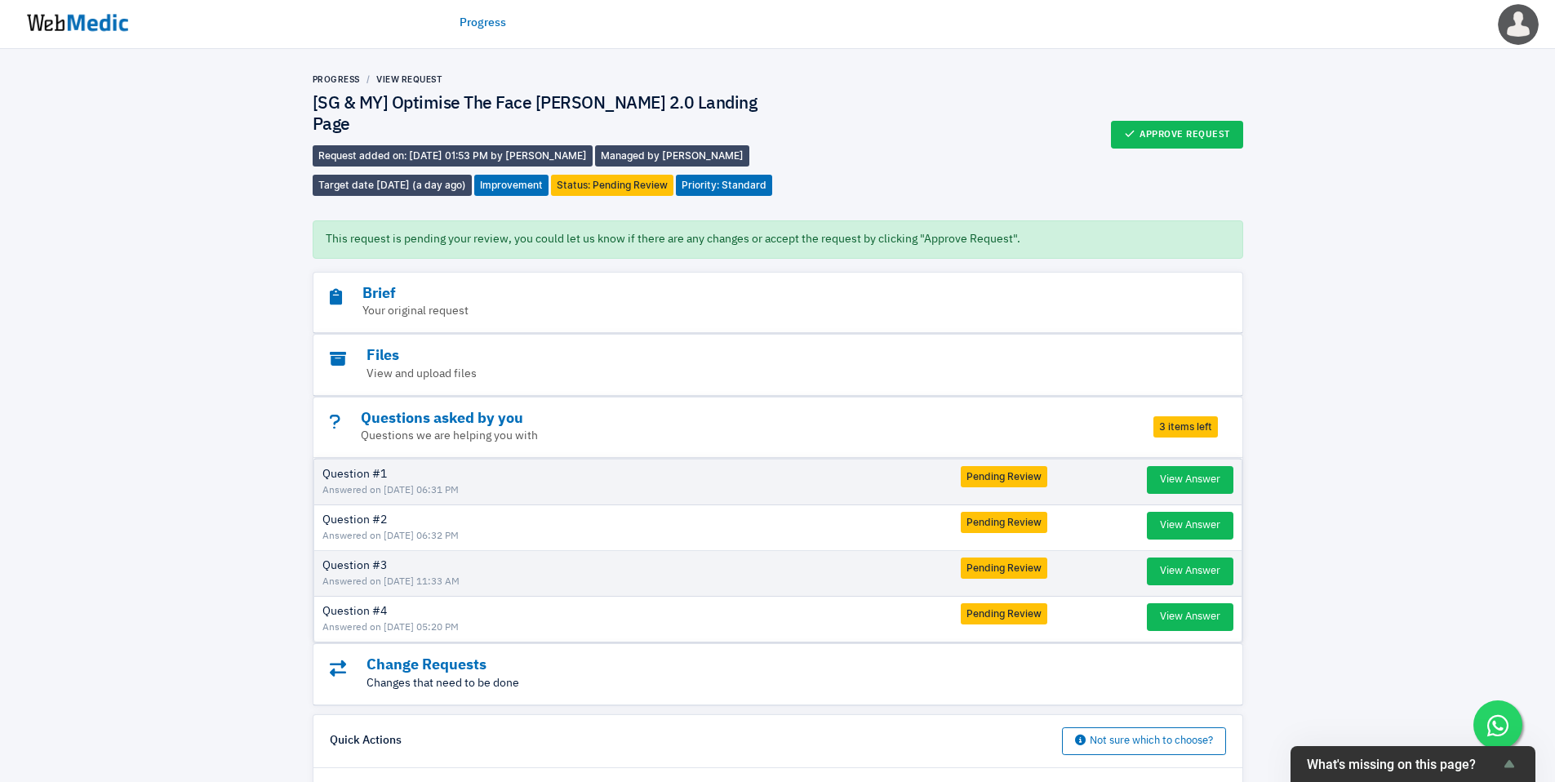
click at [958, 691] on p "Changes that need to be done" at bounding box center [733, 683] width 807 height 17
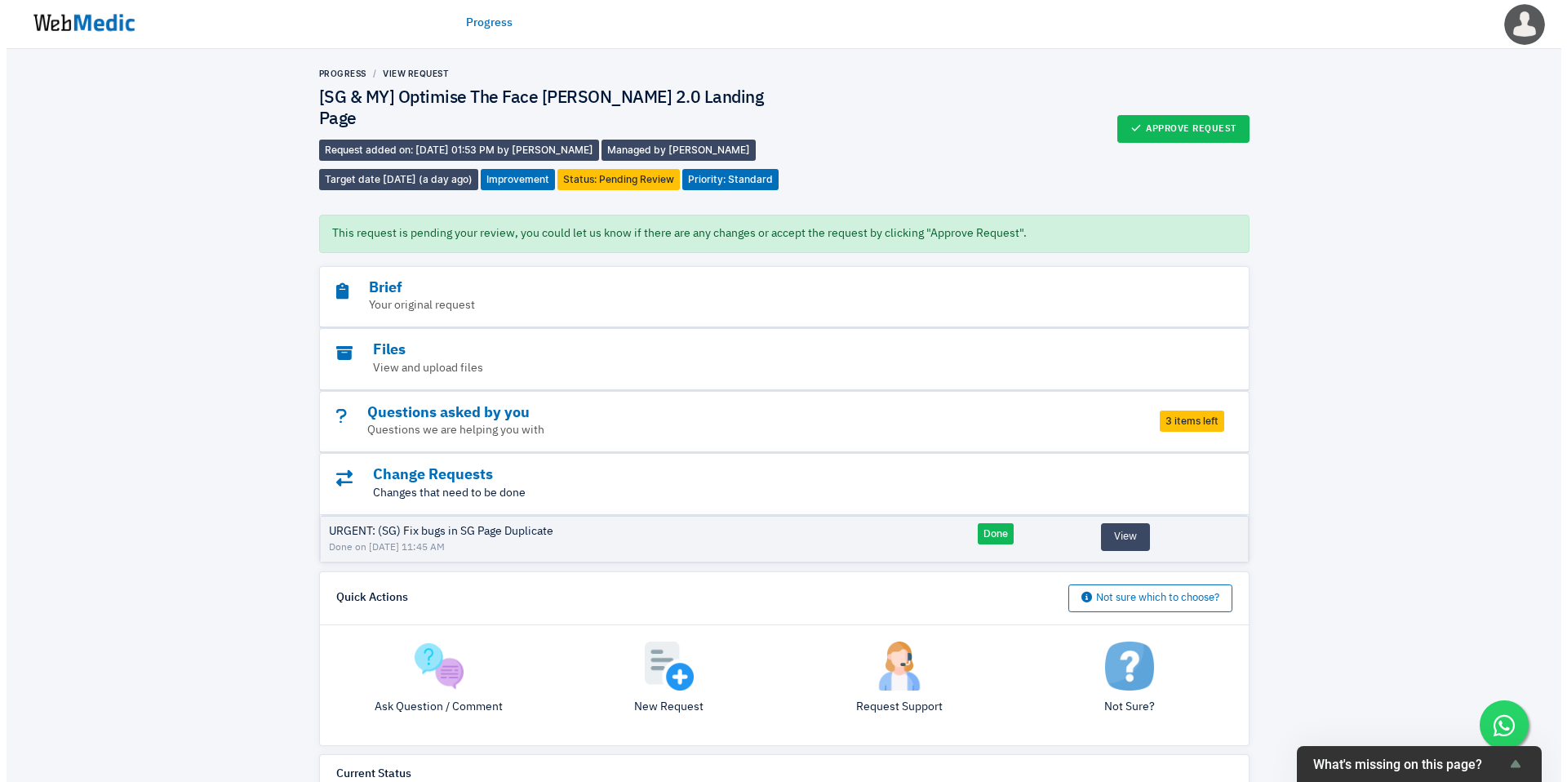
scroll to position [7, 0]
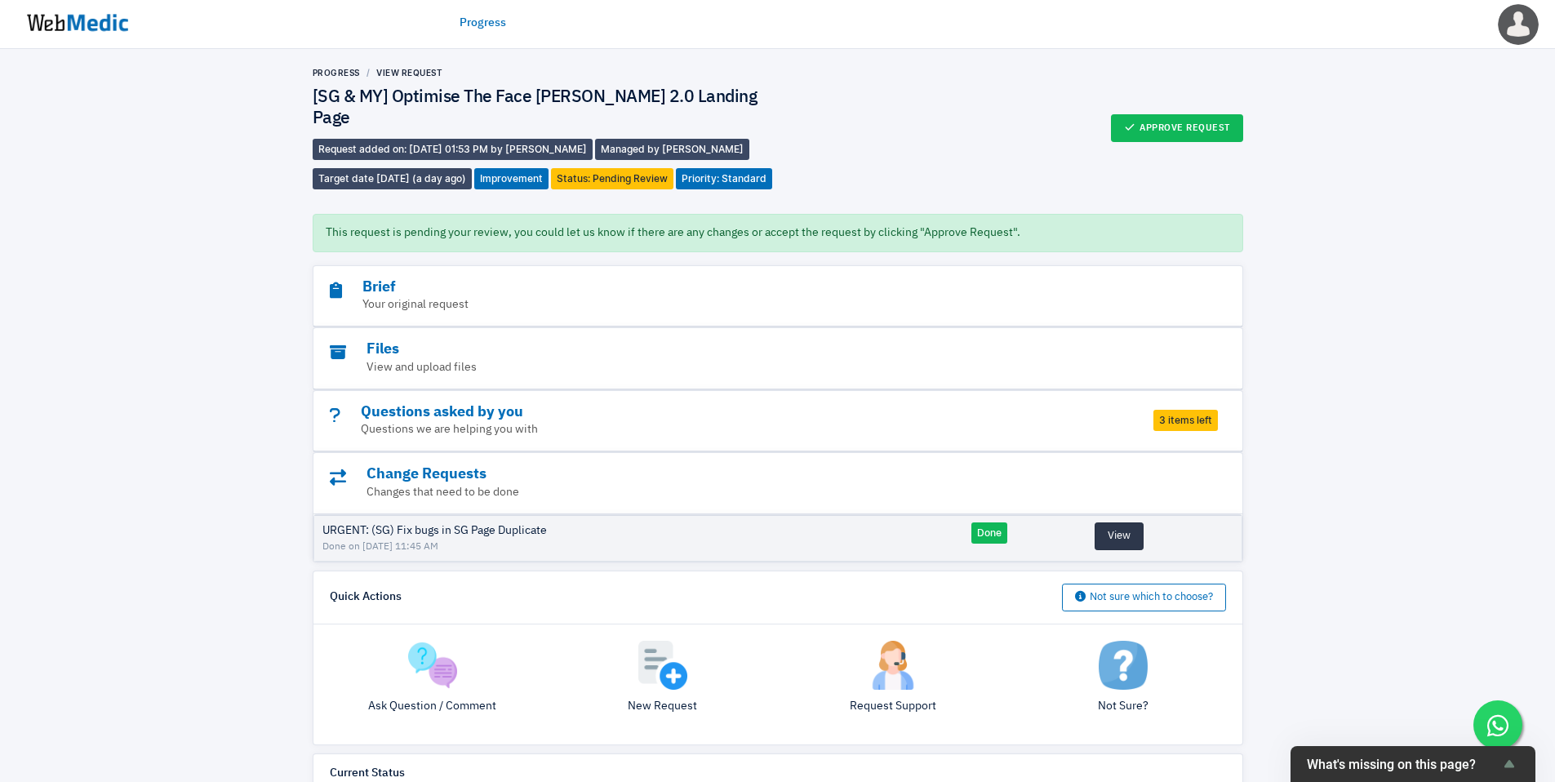
click at [1096, 544] on button "View" at bounding box center [1119, 536] width 49 height 28
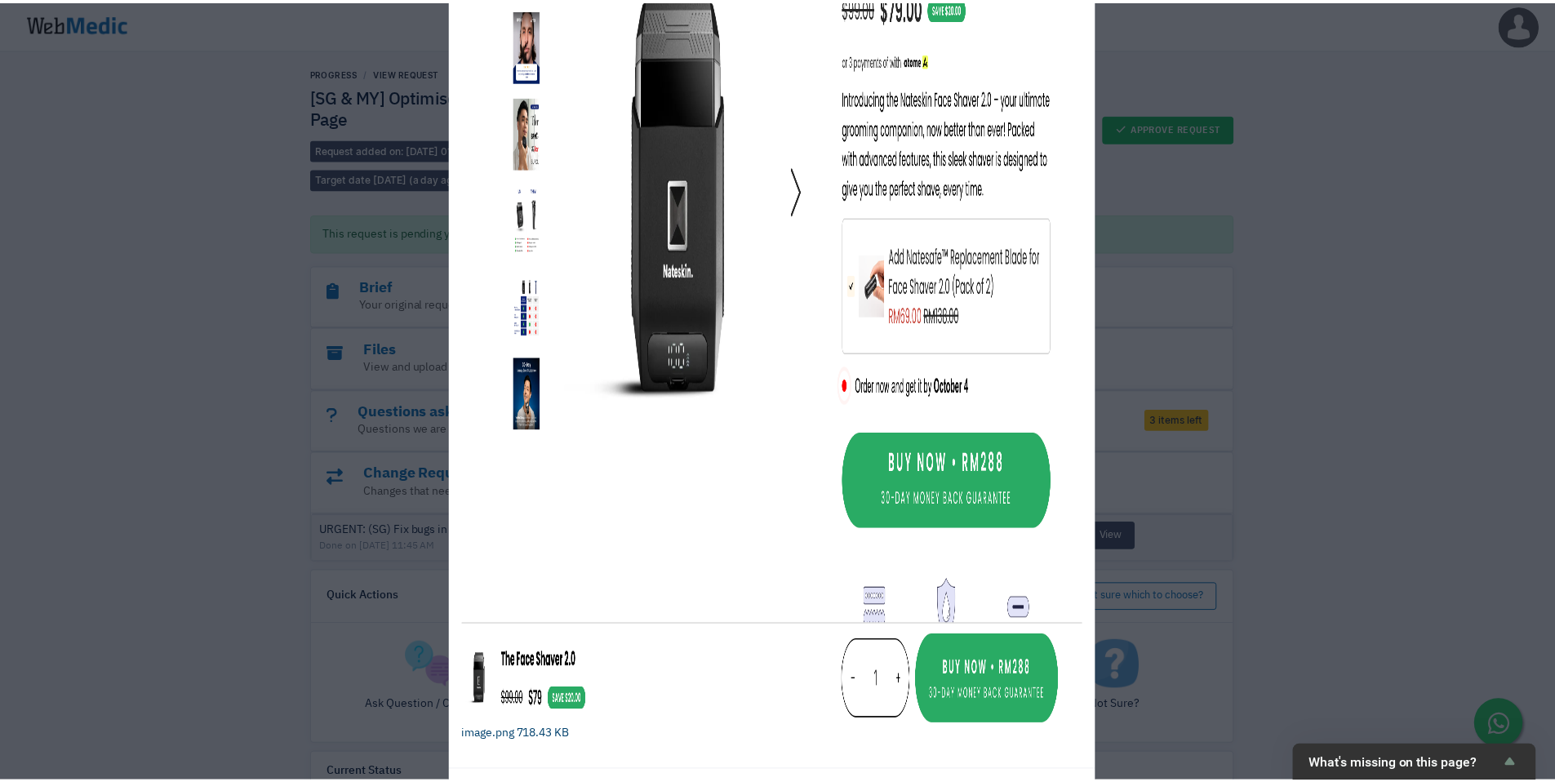
scroll to position [617, 0]
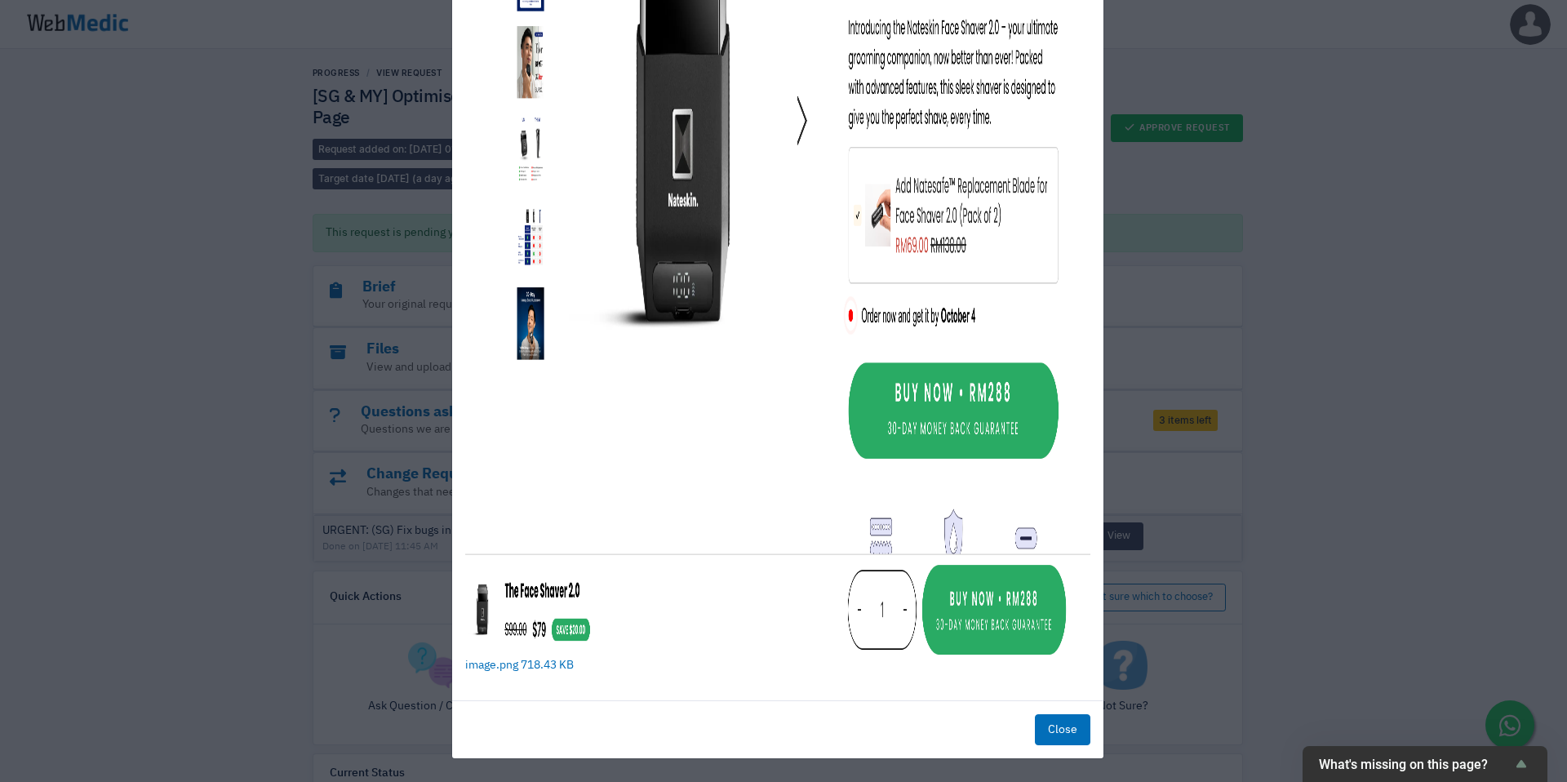
click at [1228, 469] on div "View Change Request What is it about? URGENT: (SG) Fix bugs in SG Page Duplicat…" at bounding box center [783, 391] width 1567 height 782
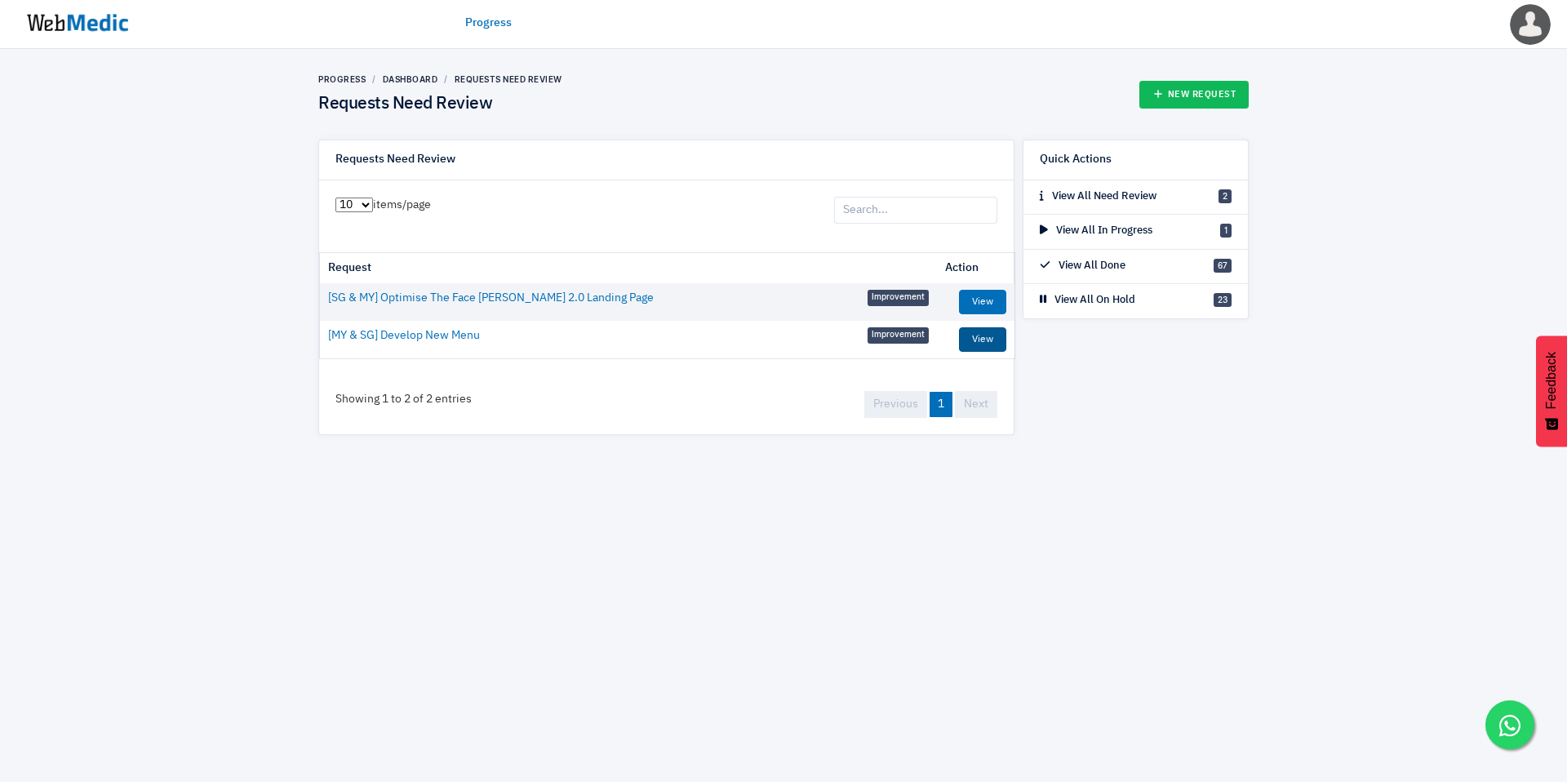
click at [987, 345] on link "View" at bounding box center [982, 339] width 47 height 24
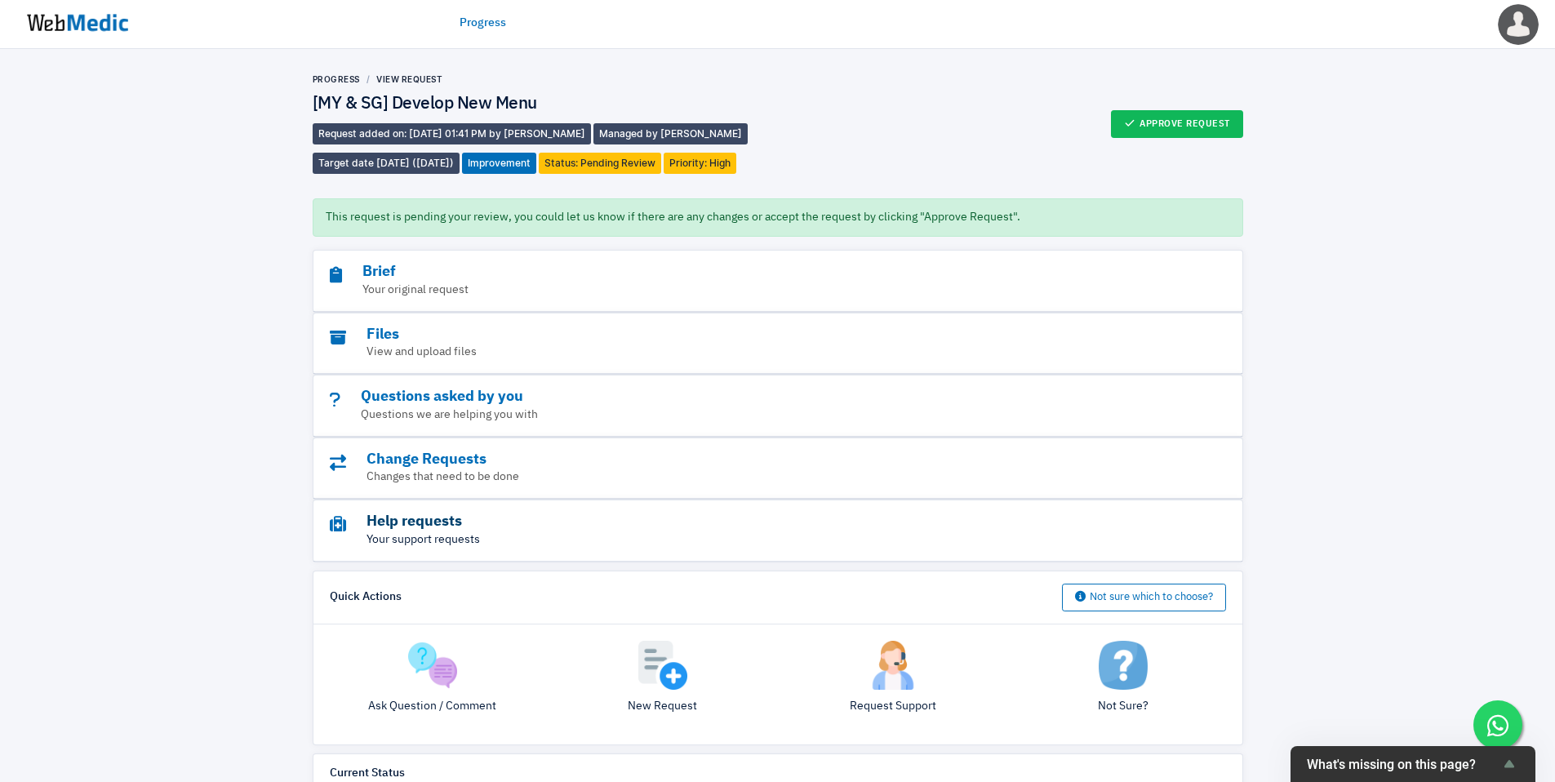
click at [893, 522] on h3 "Help requests" at bounding box center [733, 522] width 807 height 19
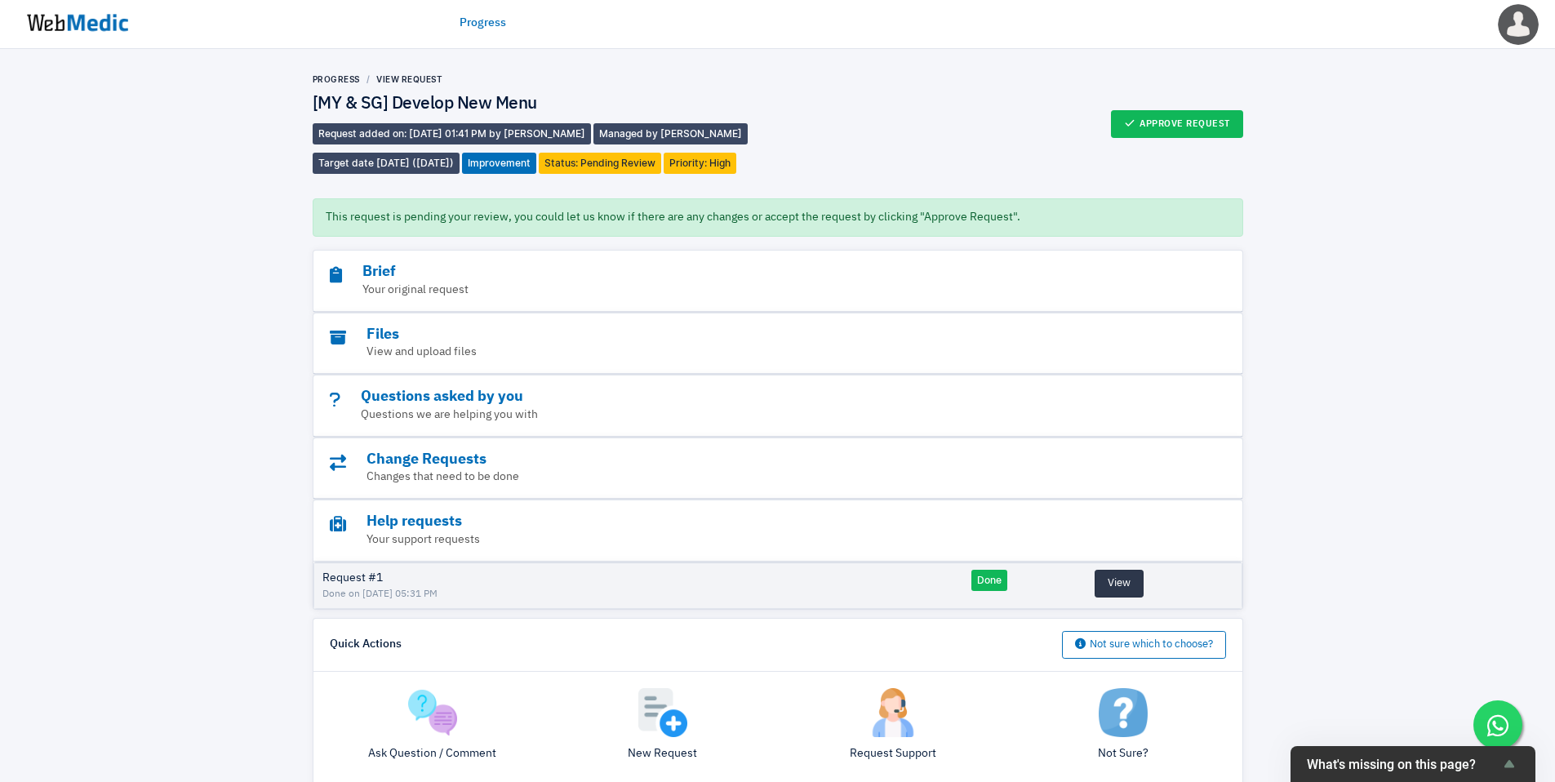
click at [1122, 582] on button "View" at bounding box center [1119, 584] width 49 height 28
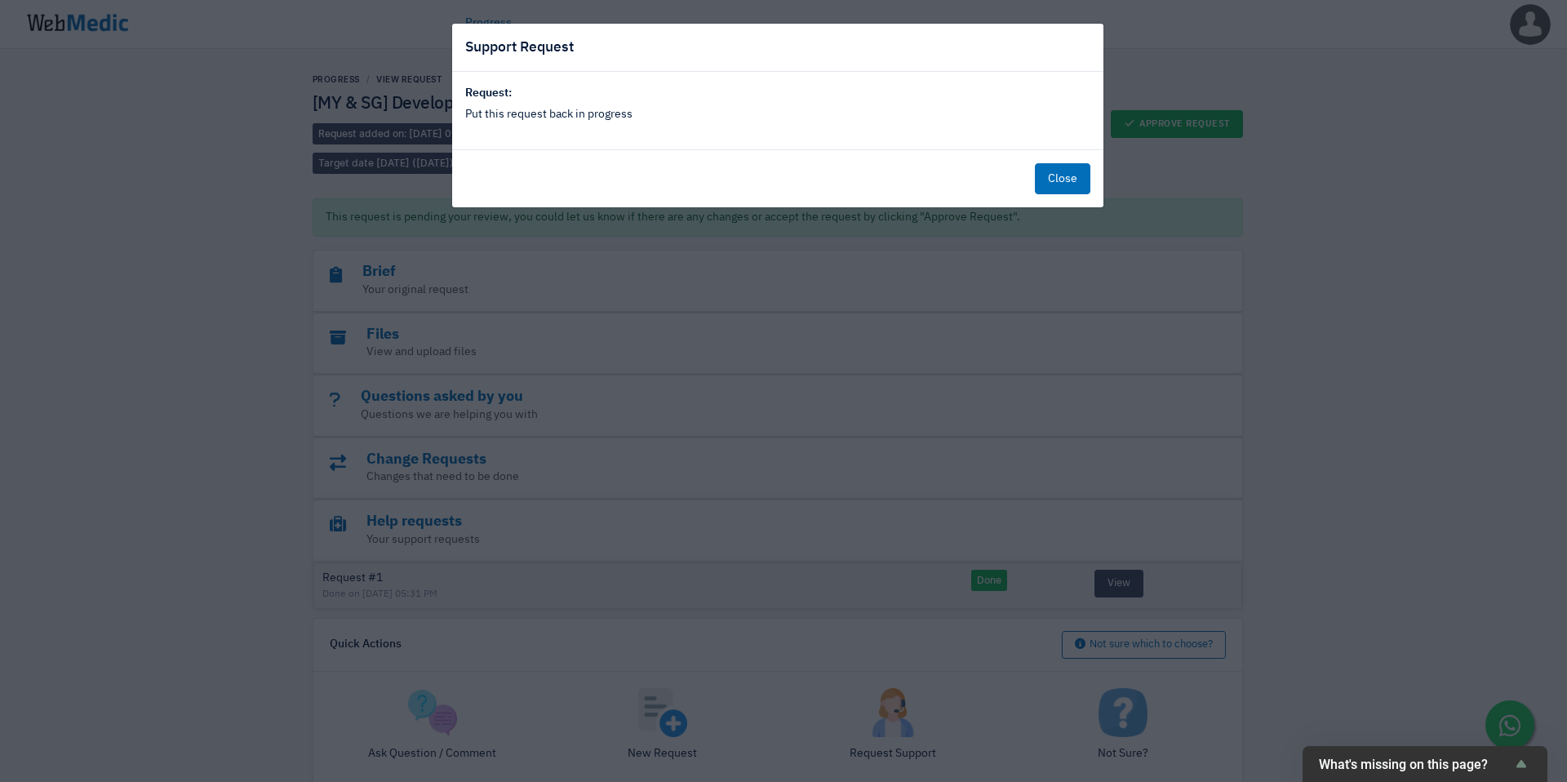
click at [943, 522] on div "Support Request Request: Put this request back in progress Close" at bounding box center [783, 391] width 1567 height 782
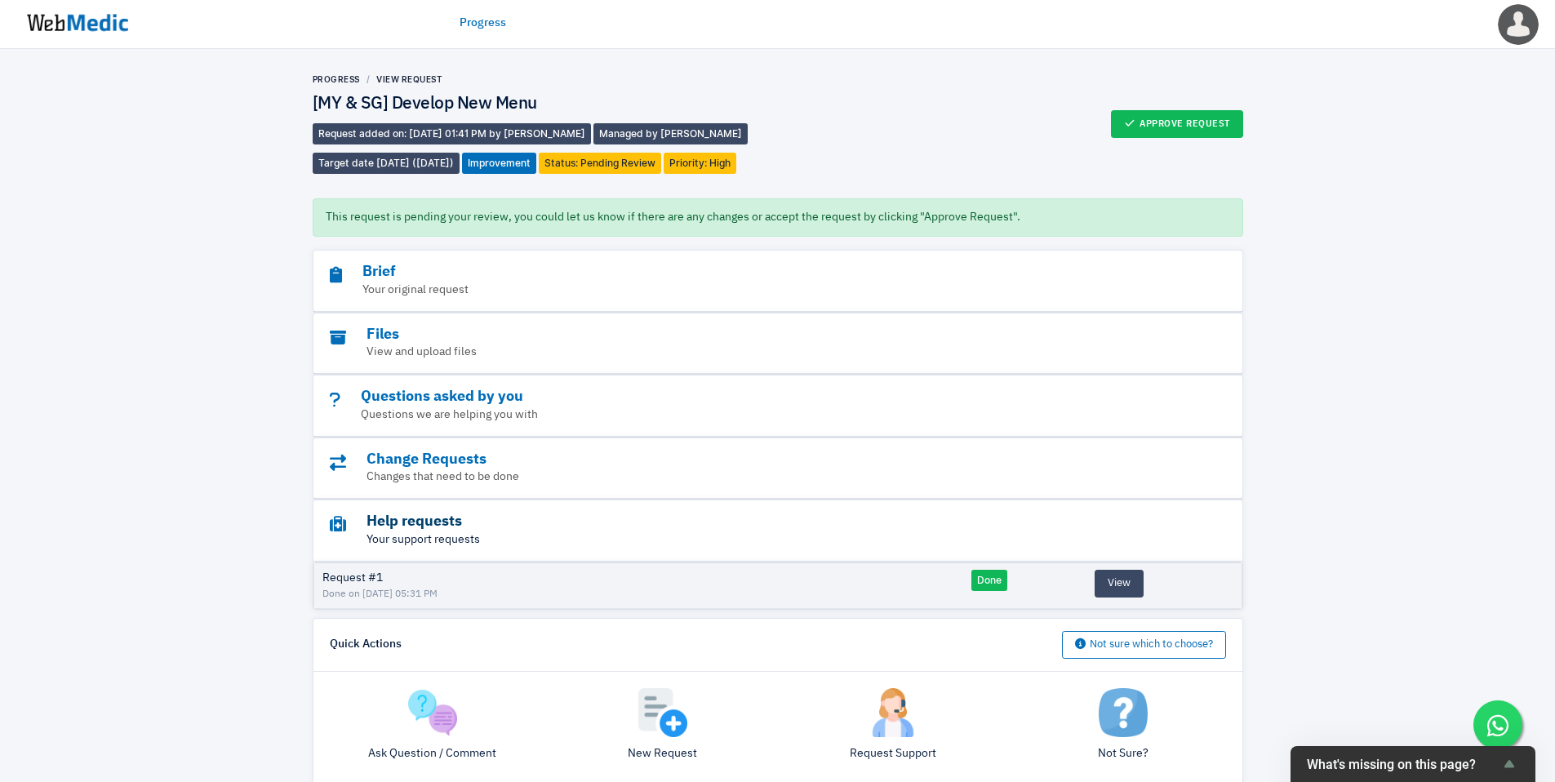
click at [923, 516] on h3 "Help requests" at bounding box center [733, 522] width 807 height 19
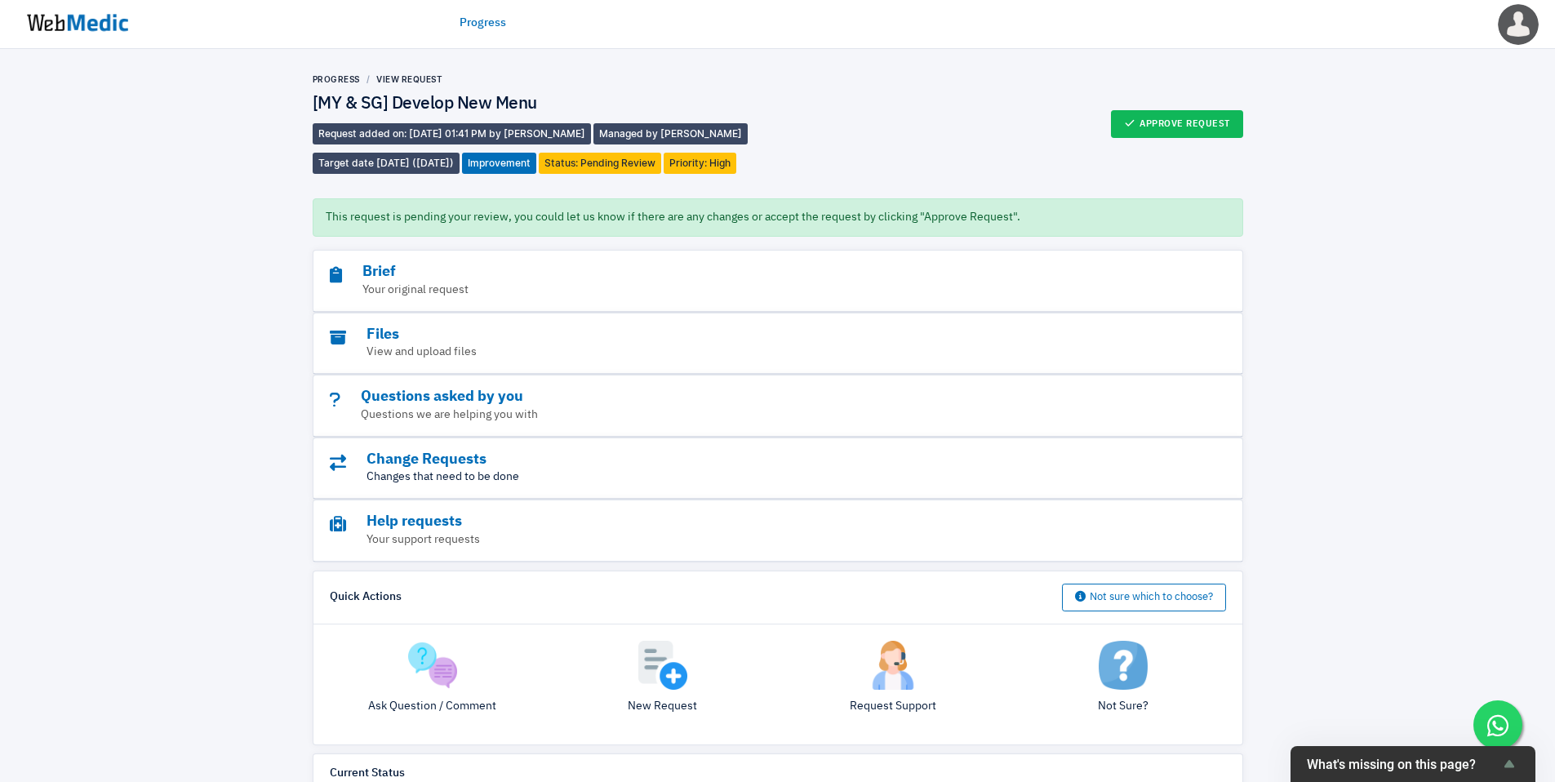
click at [941, 479] on p "Changes that need to be done" at bounding box center [733, 477] width 807 height 17
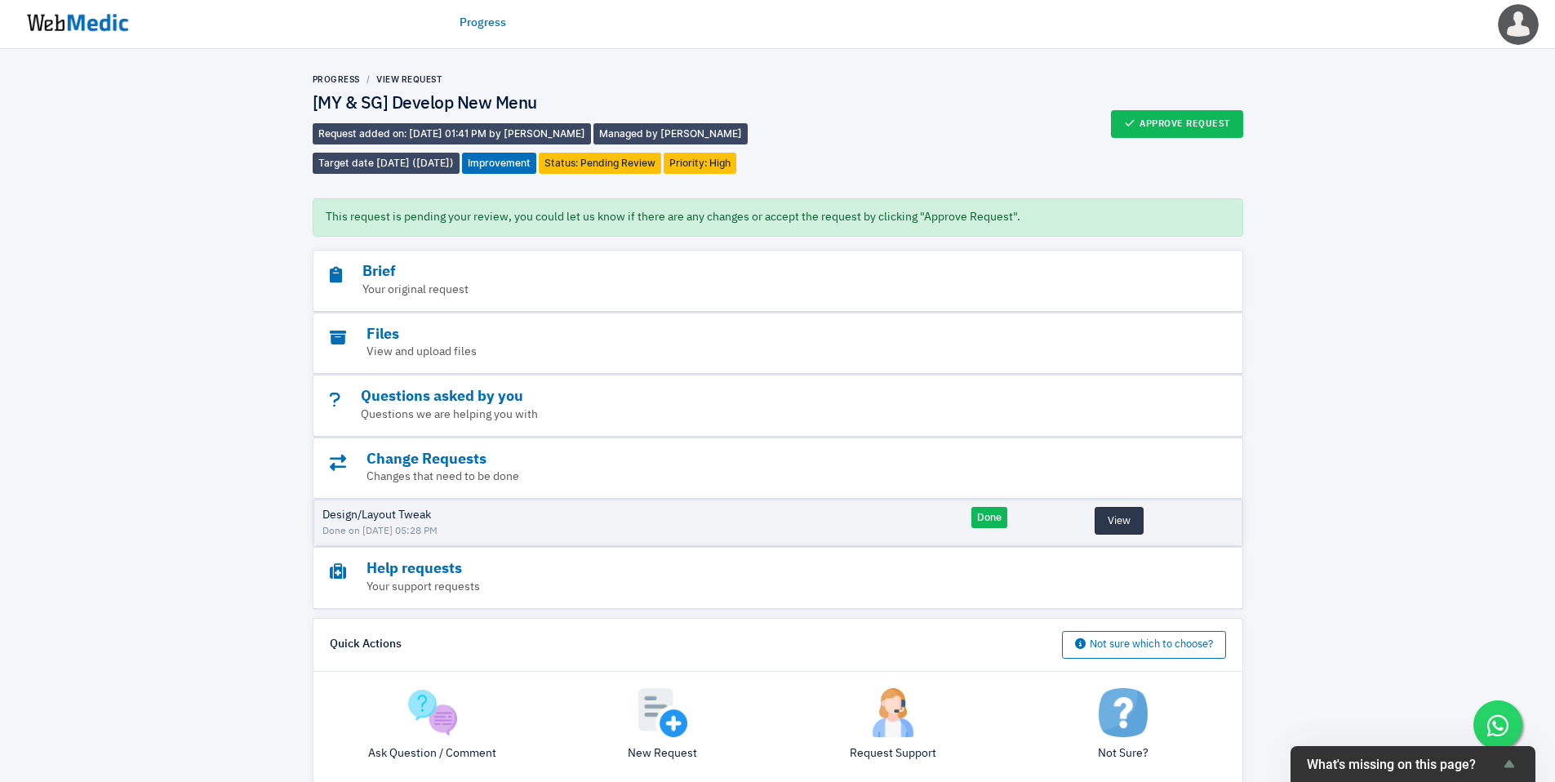
click at [1098, 532] on button "View" at bounding box center [1119, 521] width 49 height 28
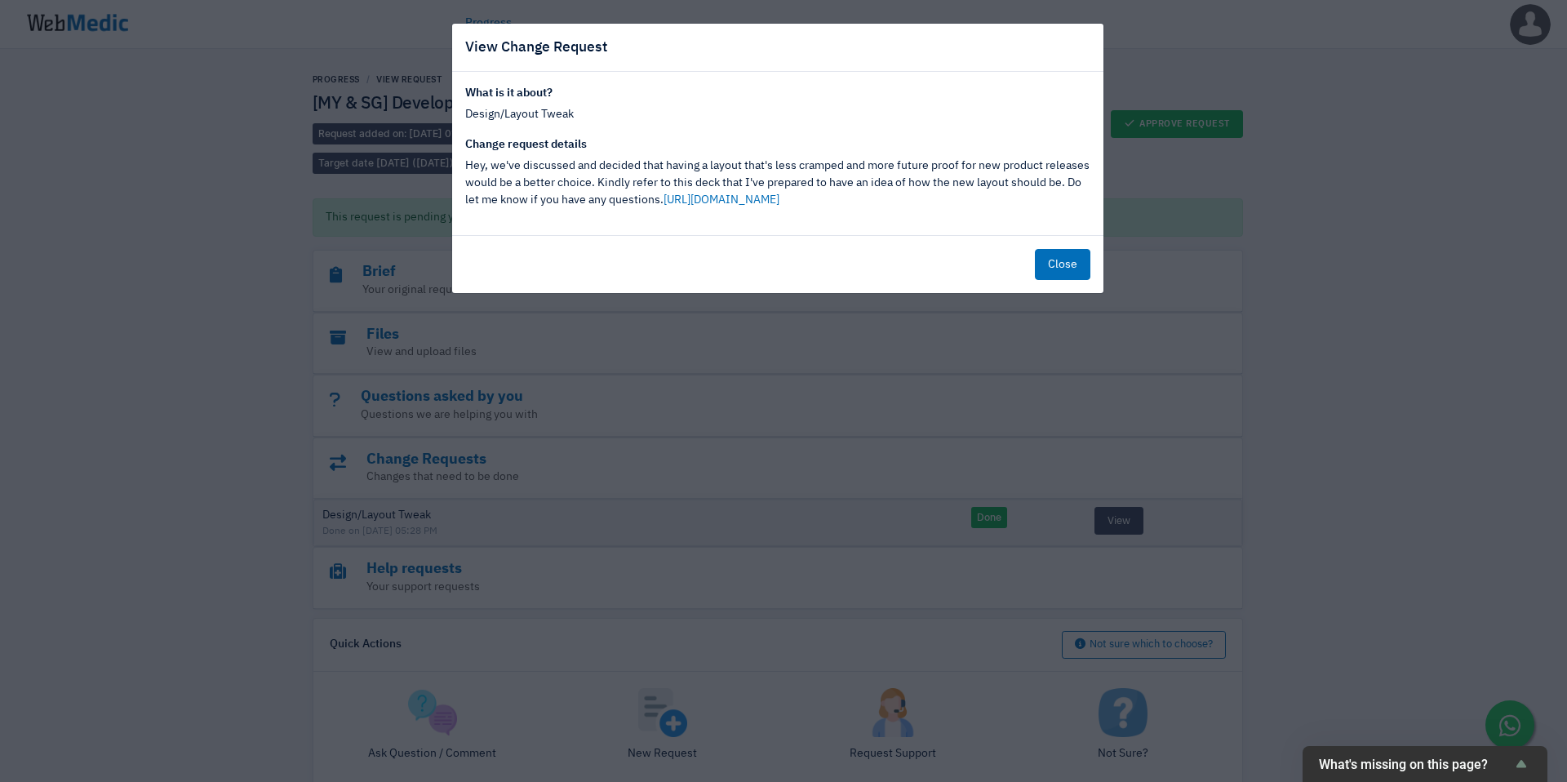
click at [900, 492] on div "View Change Request What is it about? Design/Layout Tweak Change request detail…" at bounding box center [783, 391] width 1567 height 782
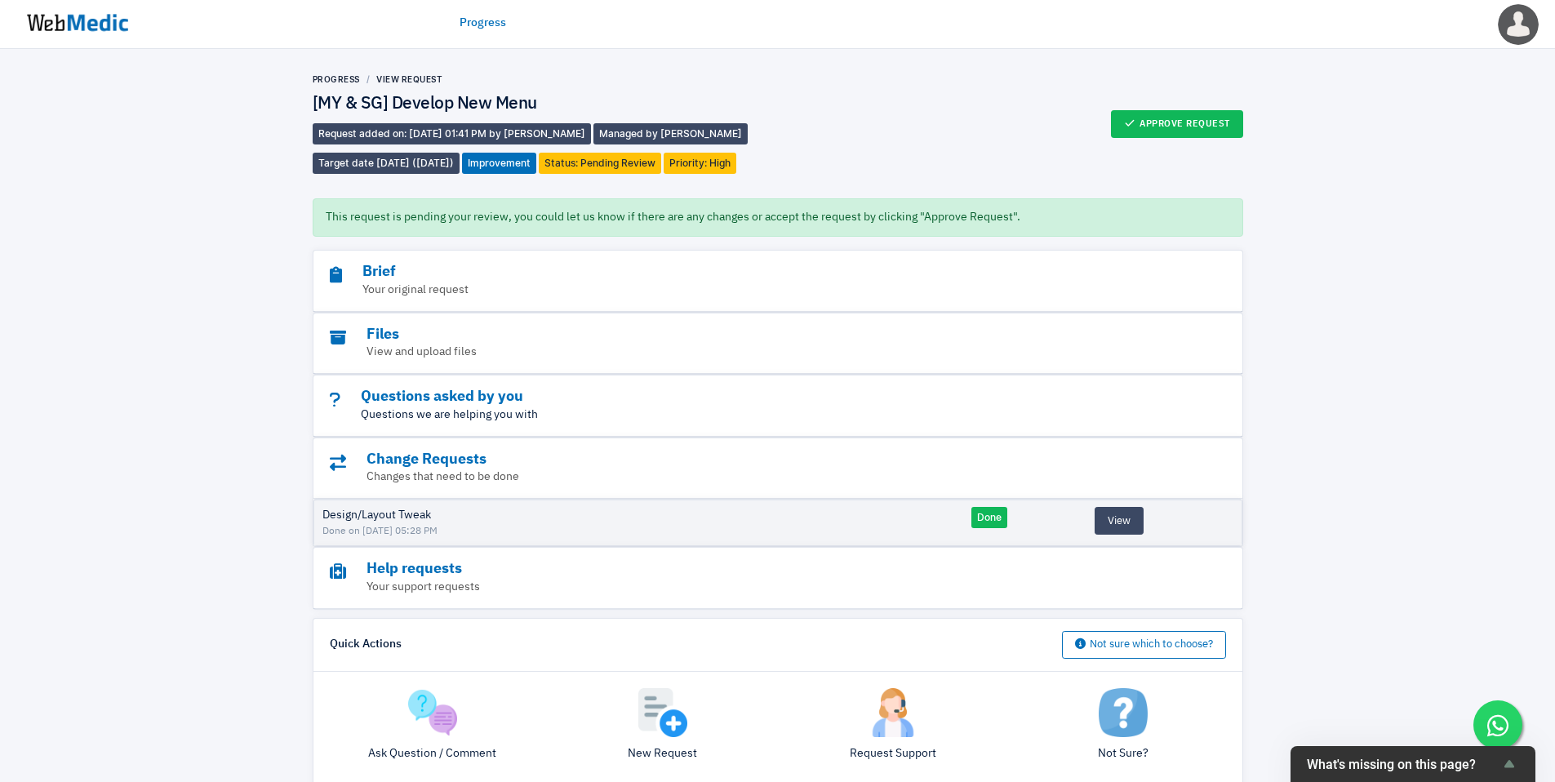
click at [911, 419] on p "Questions we are helping you with" at bounding box center [733, 415] width 807 height 17
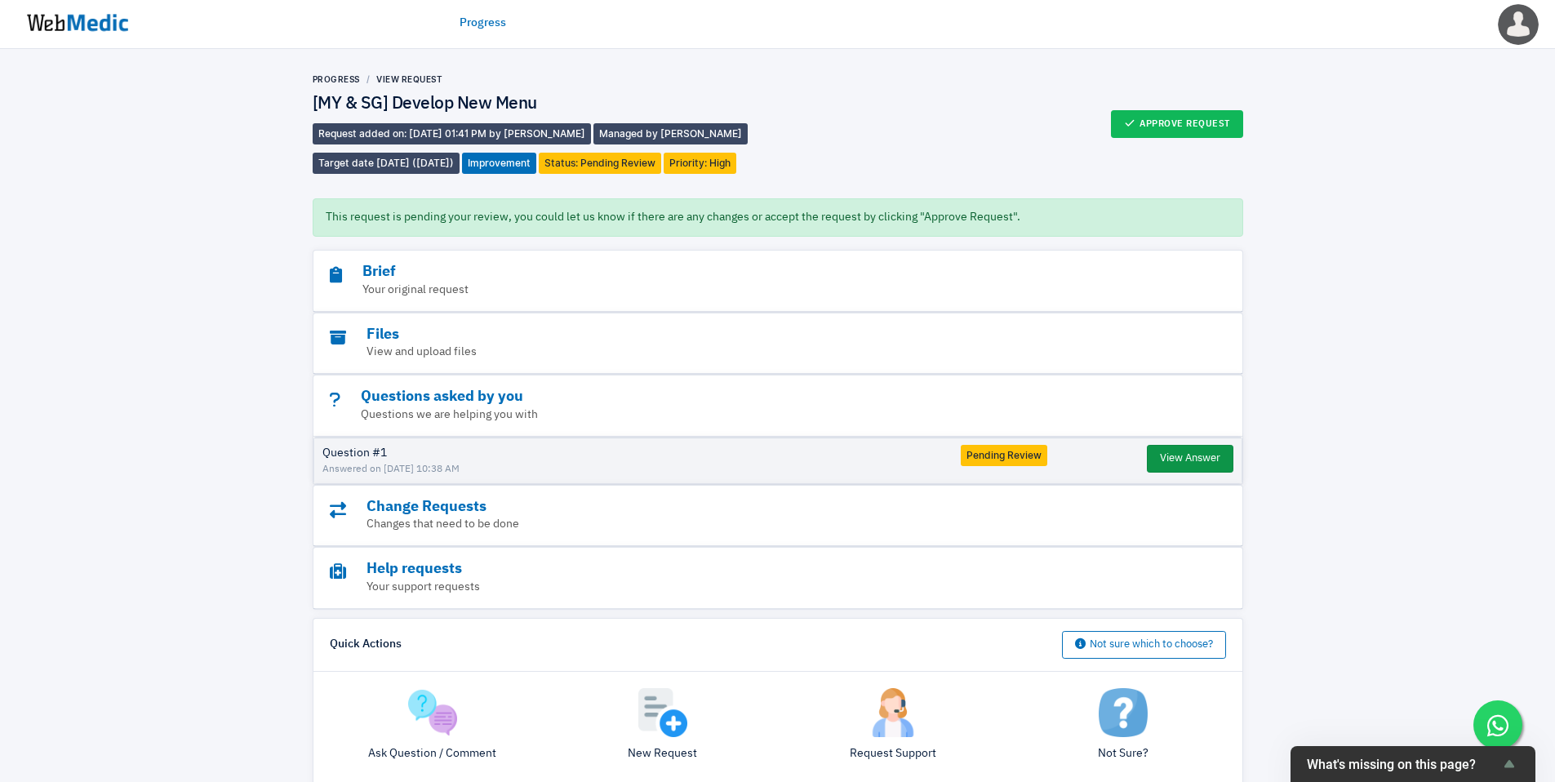
click at [1150, 461] on button "View Answer" at bounding box center [1190, 459] width 87 height 28
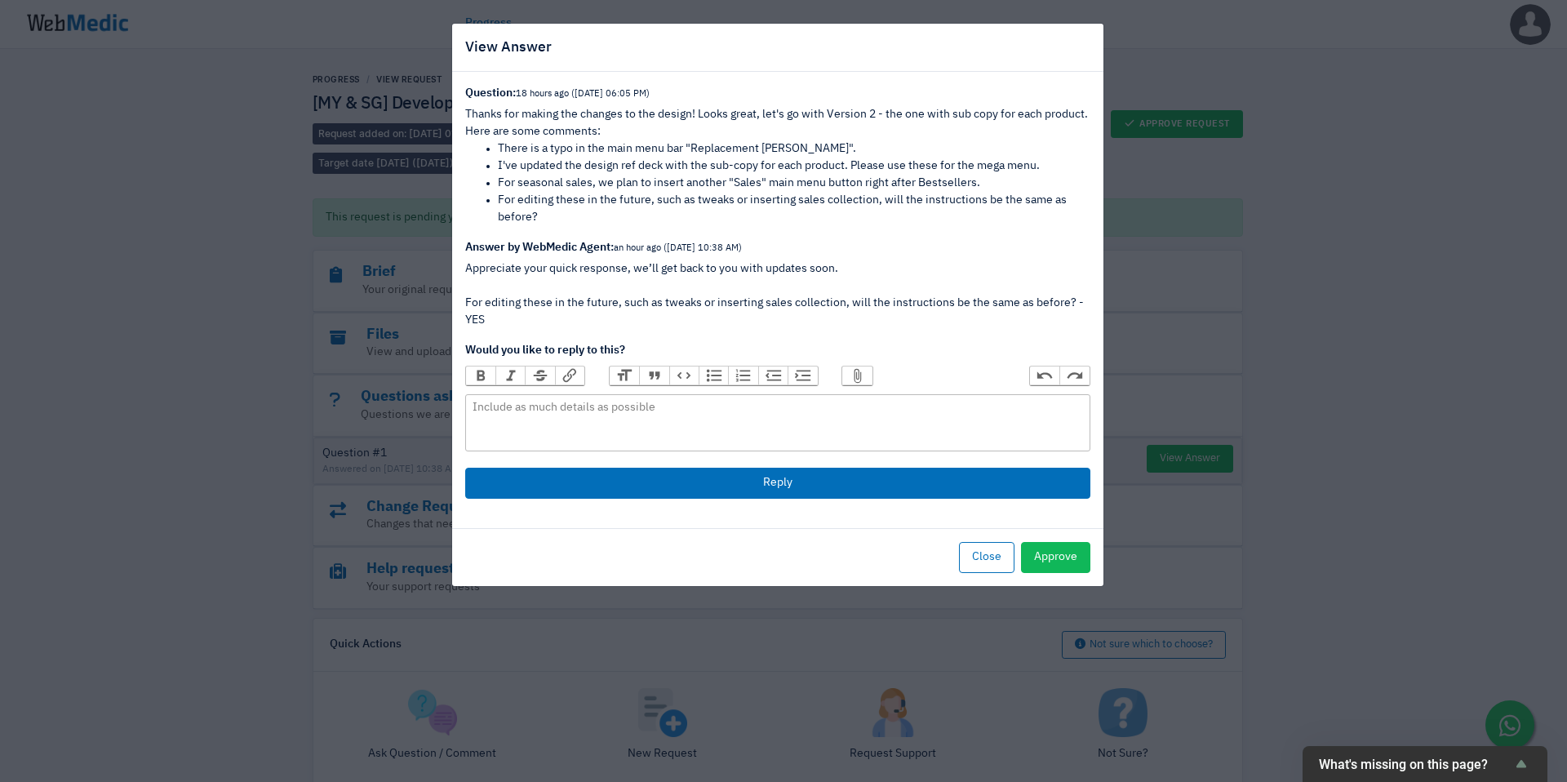
click at [1212, 367] on div "View Answer Question: 18 hours ago (8/10/2025 06:05 PM) Thanks for making the c…" at bounding box center [783, 391] width 1567 height 782
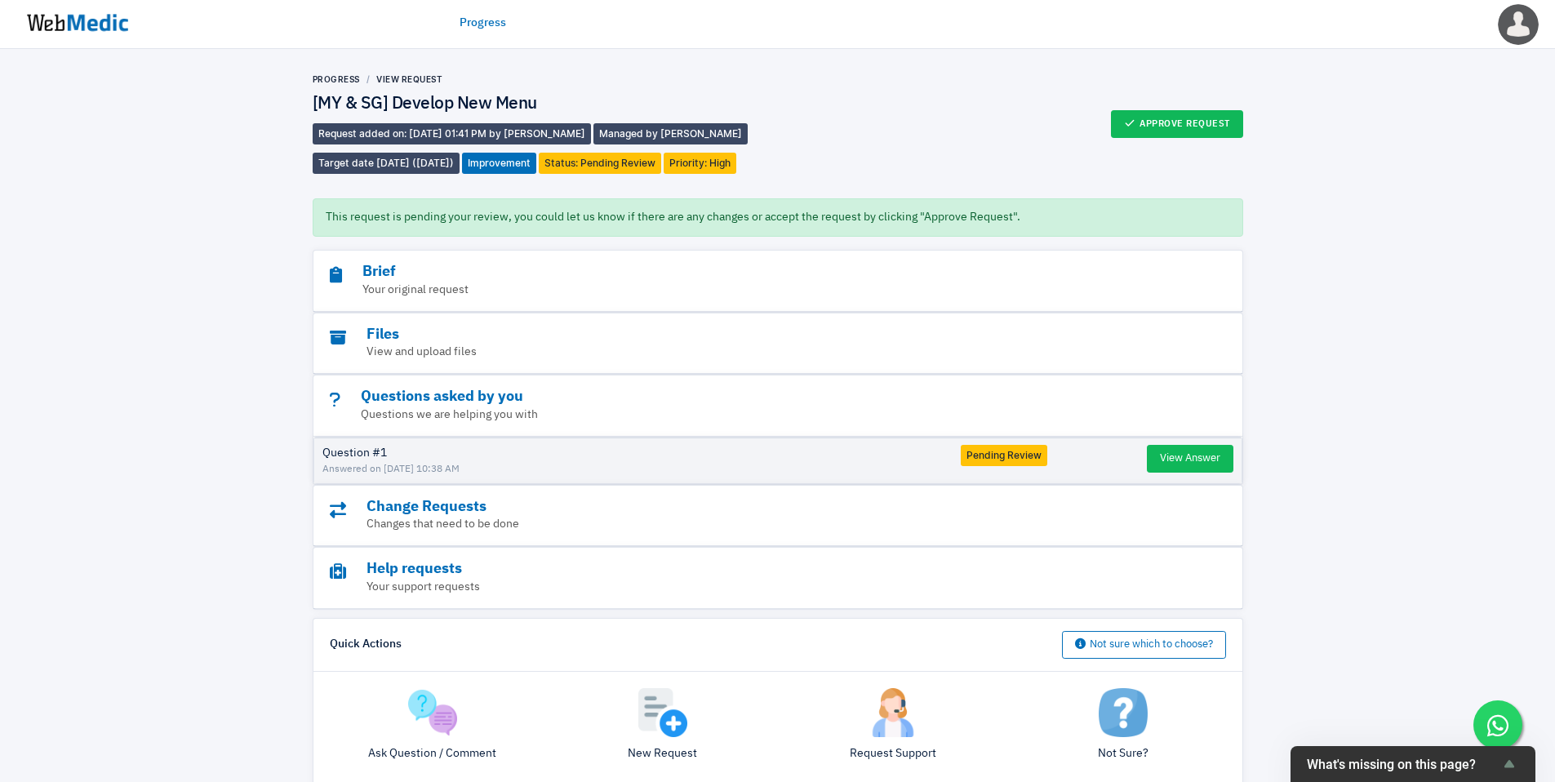
click at [78, 42] on img at bounding box center [77, 23] width 122 height 51
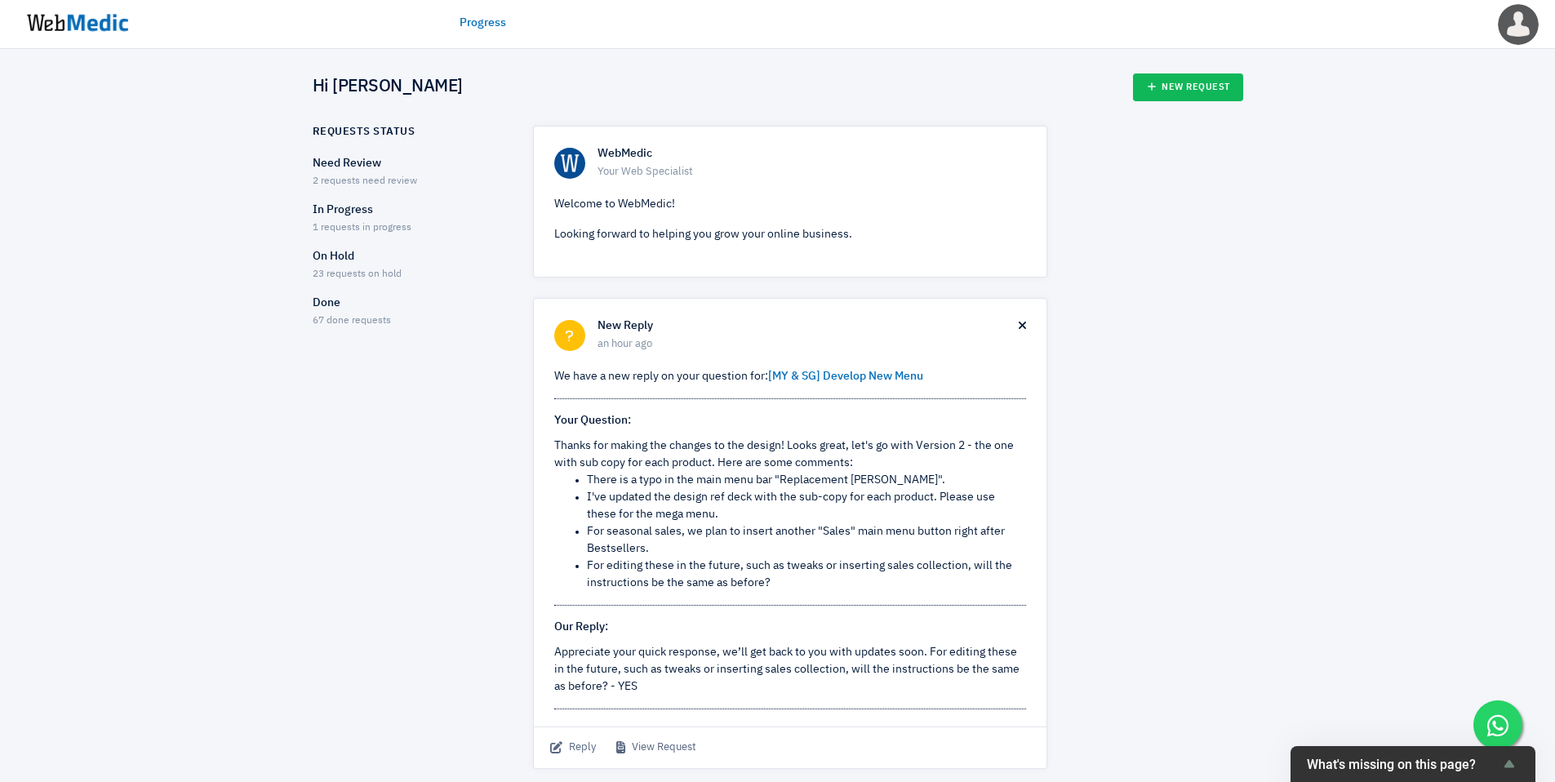
click at [342, 216] on p "In Progress" at bounding box center [409, 210] width 192 height 17
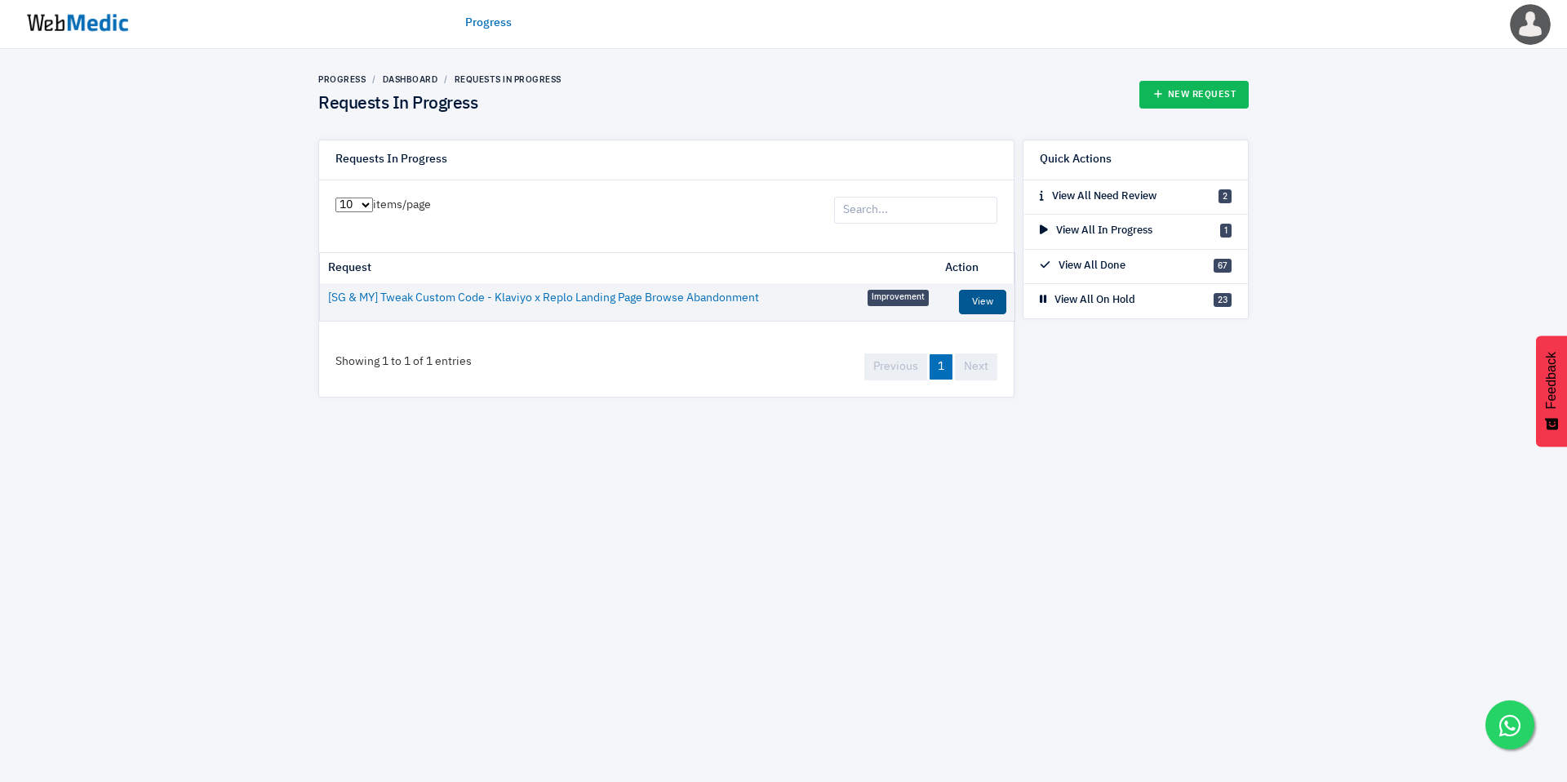
click at [993, 292] on link "View" at bounding box center [982, 302] width 47 height 24
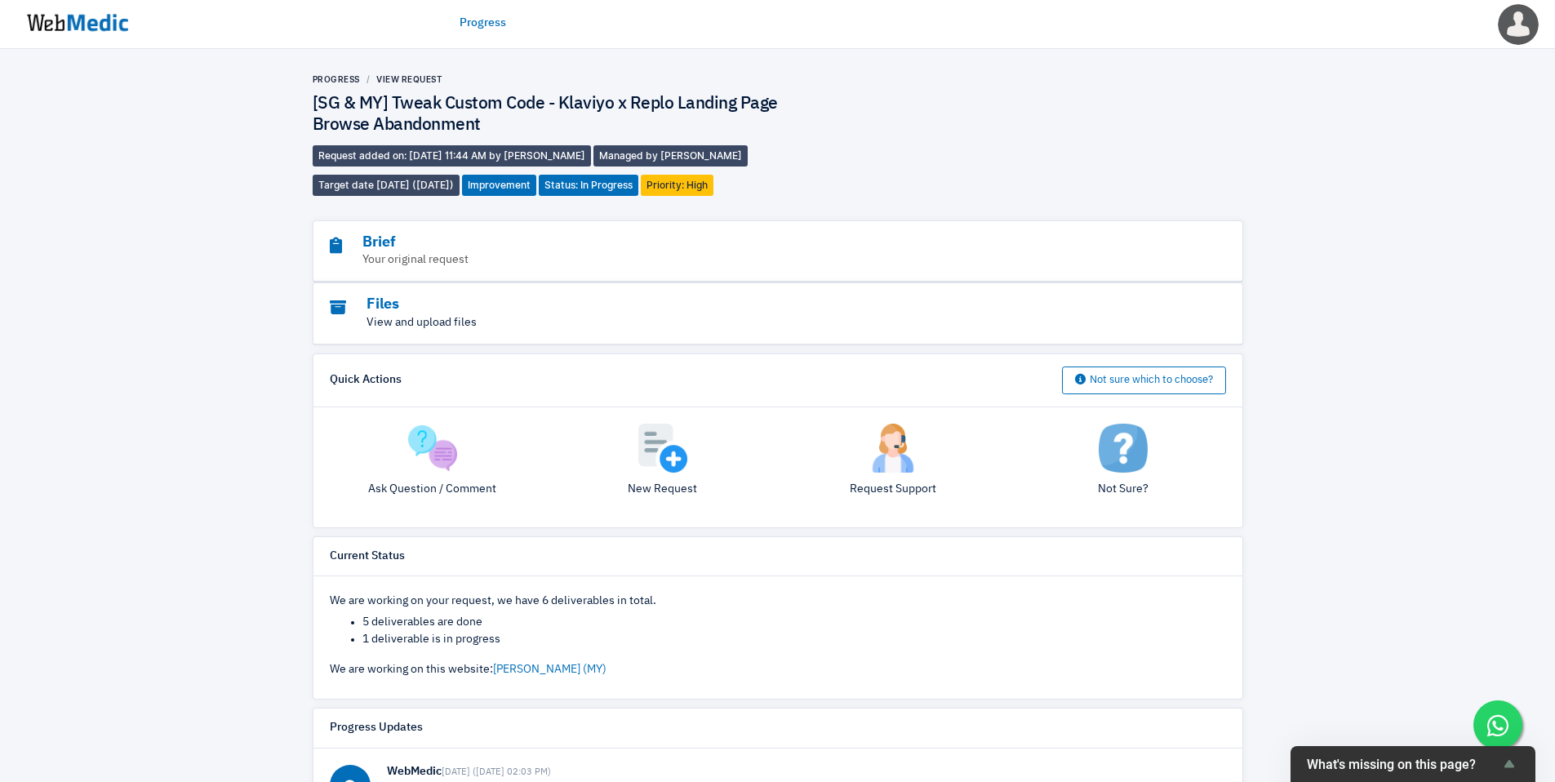
click at [516, 318] on p "View and upload files" at bounding box center [733, 322] width 807 height 17
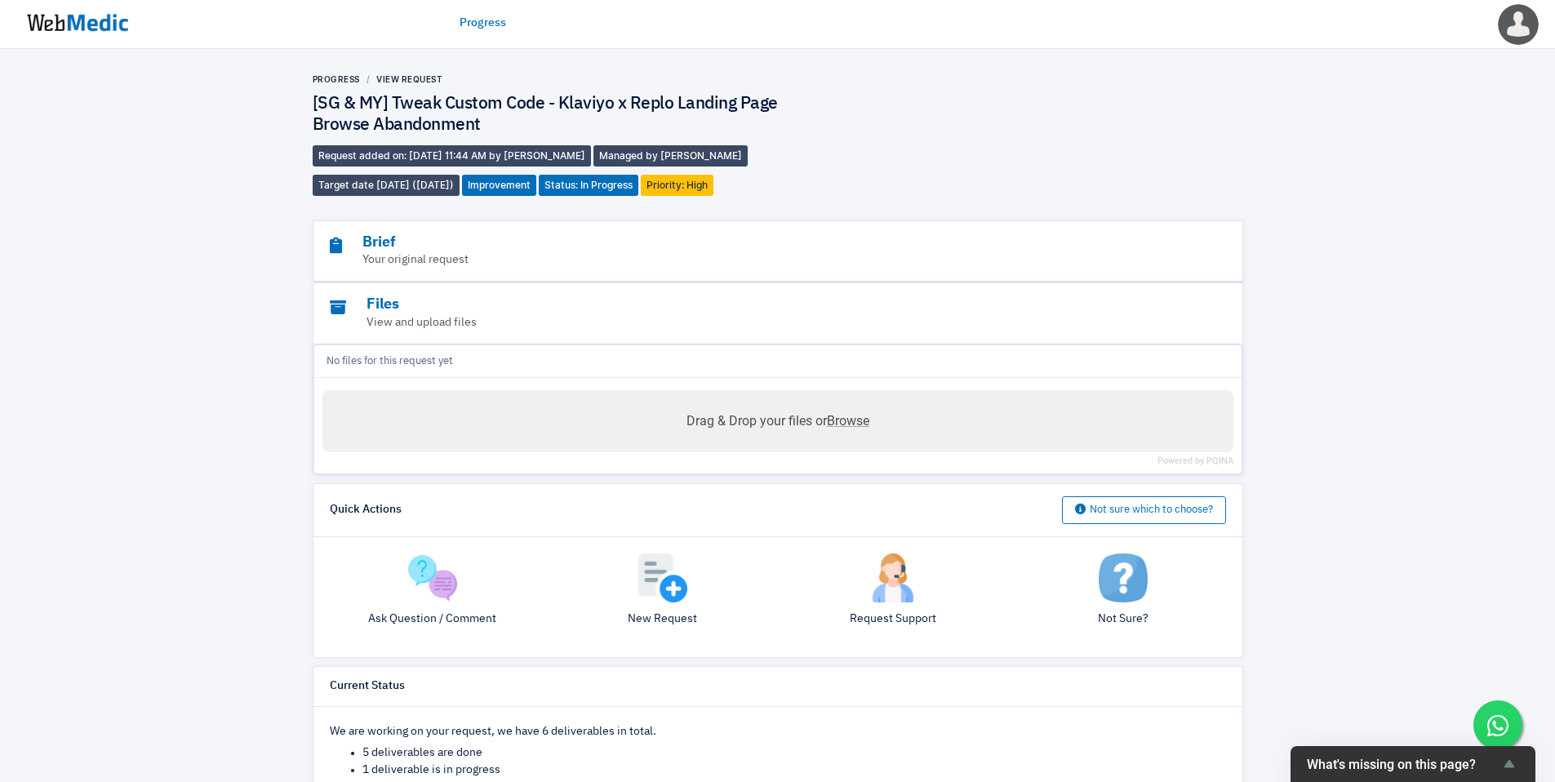
click at [653, 222] on div "Brief Your original request" at bounding box center [777, 251] width 929 height 61
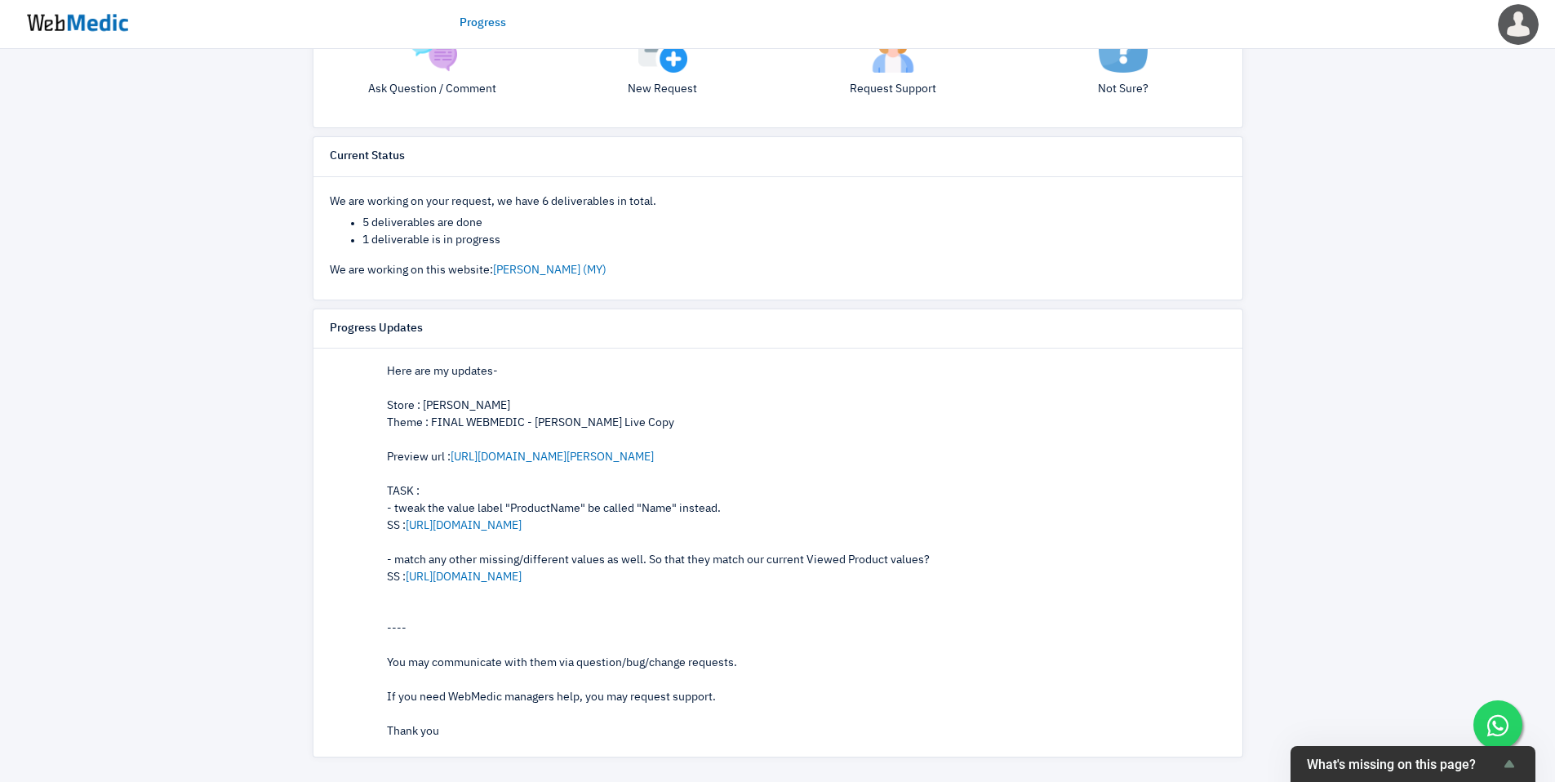
scroll to position [1605, 0]
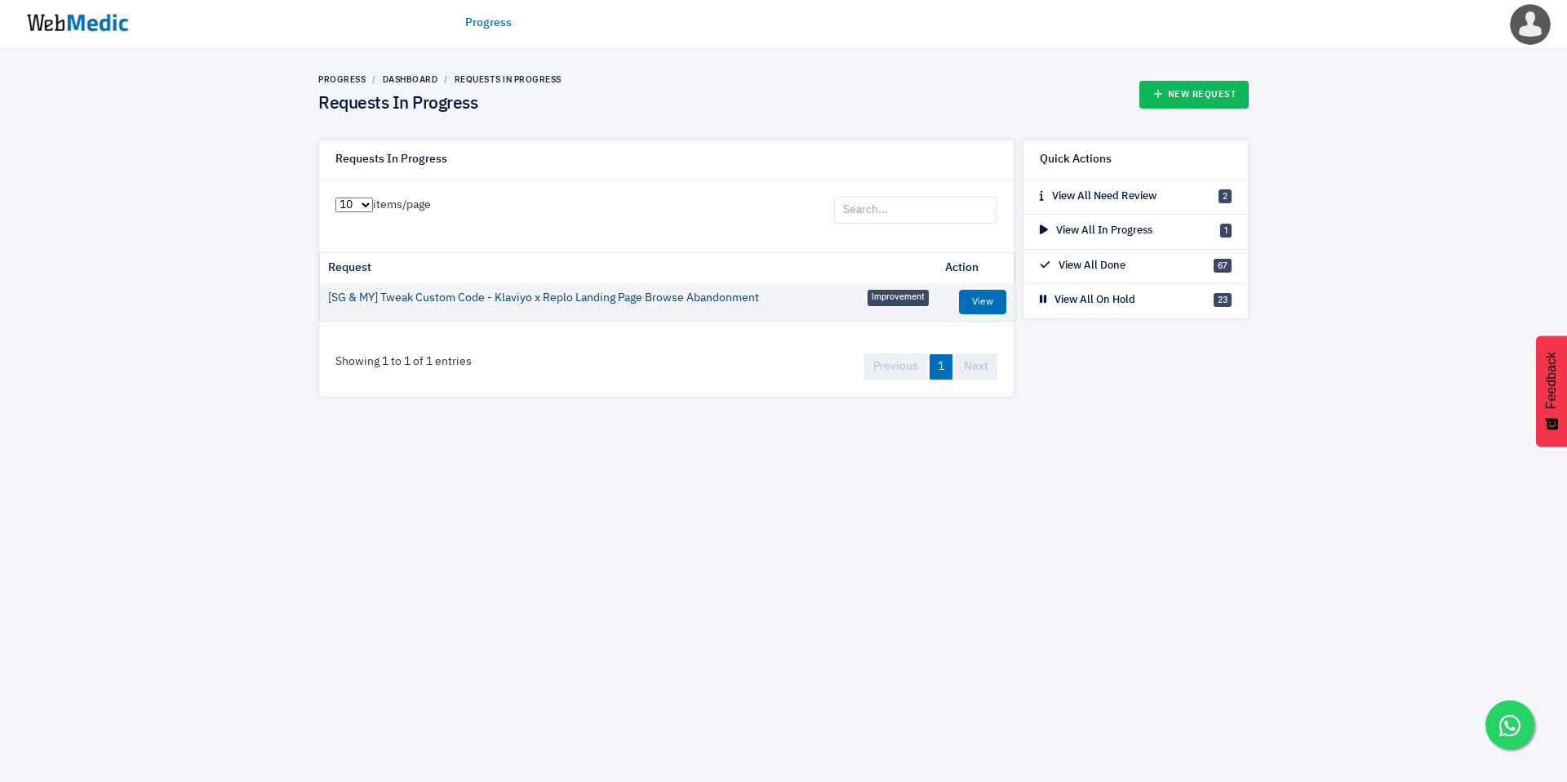
click at [728, 300] on link "[SG & MY] Tweak Custom Code - Klaviyo x Replo Landing Page Browse Abandonment" at bounding box center [543, 298] width 431 height 17
click at [362, 76] on link "Progress" at bounding box center [341, 79] width 47 height 10
click at [108, 8] on img at bounding box center [77, 23] width 122 height 51
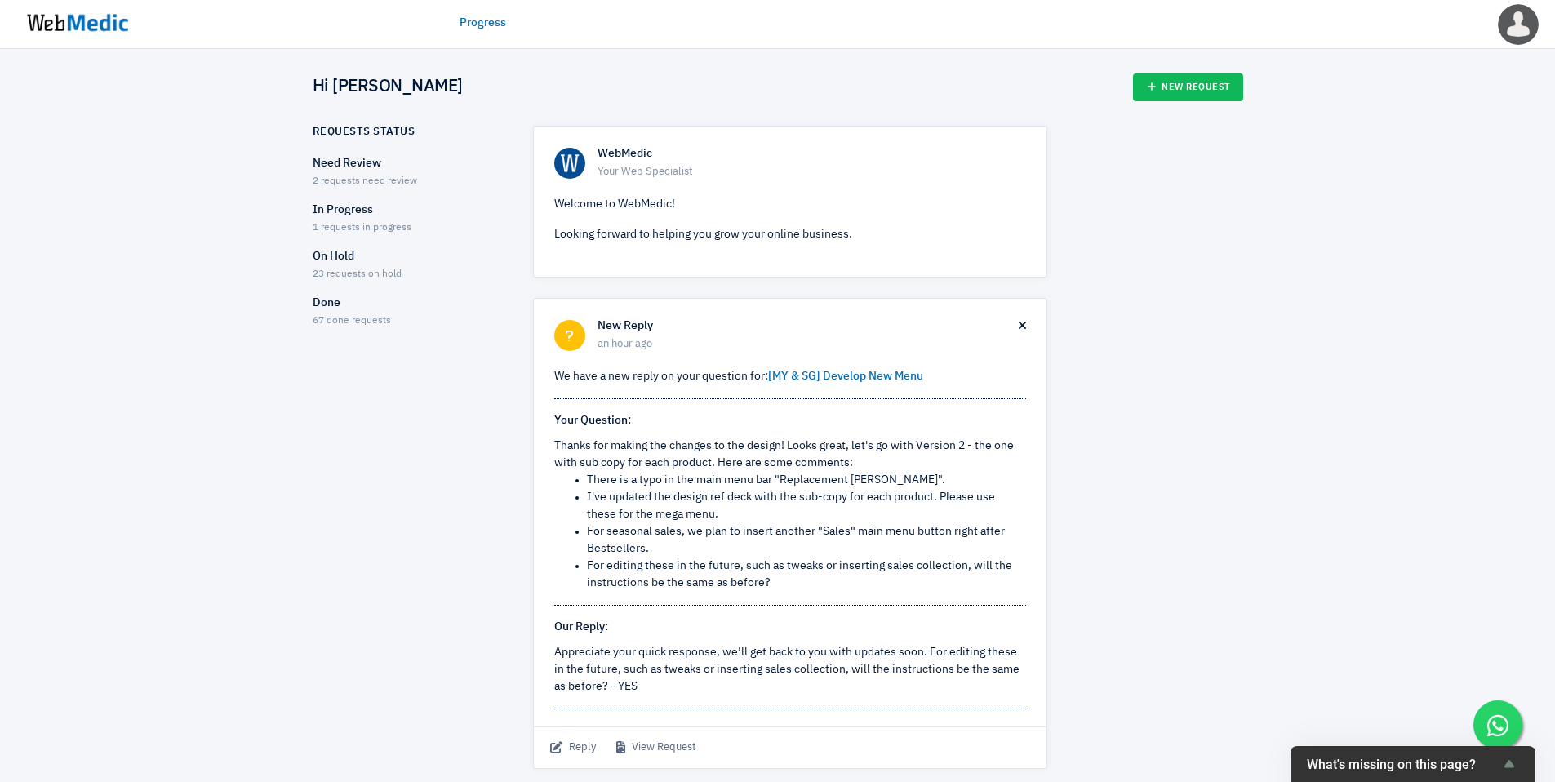
click at [341, 269] on span "23 requests on hold" at bounding box center [357, 274] width 89 height 10
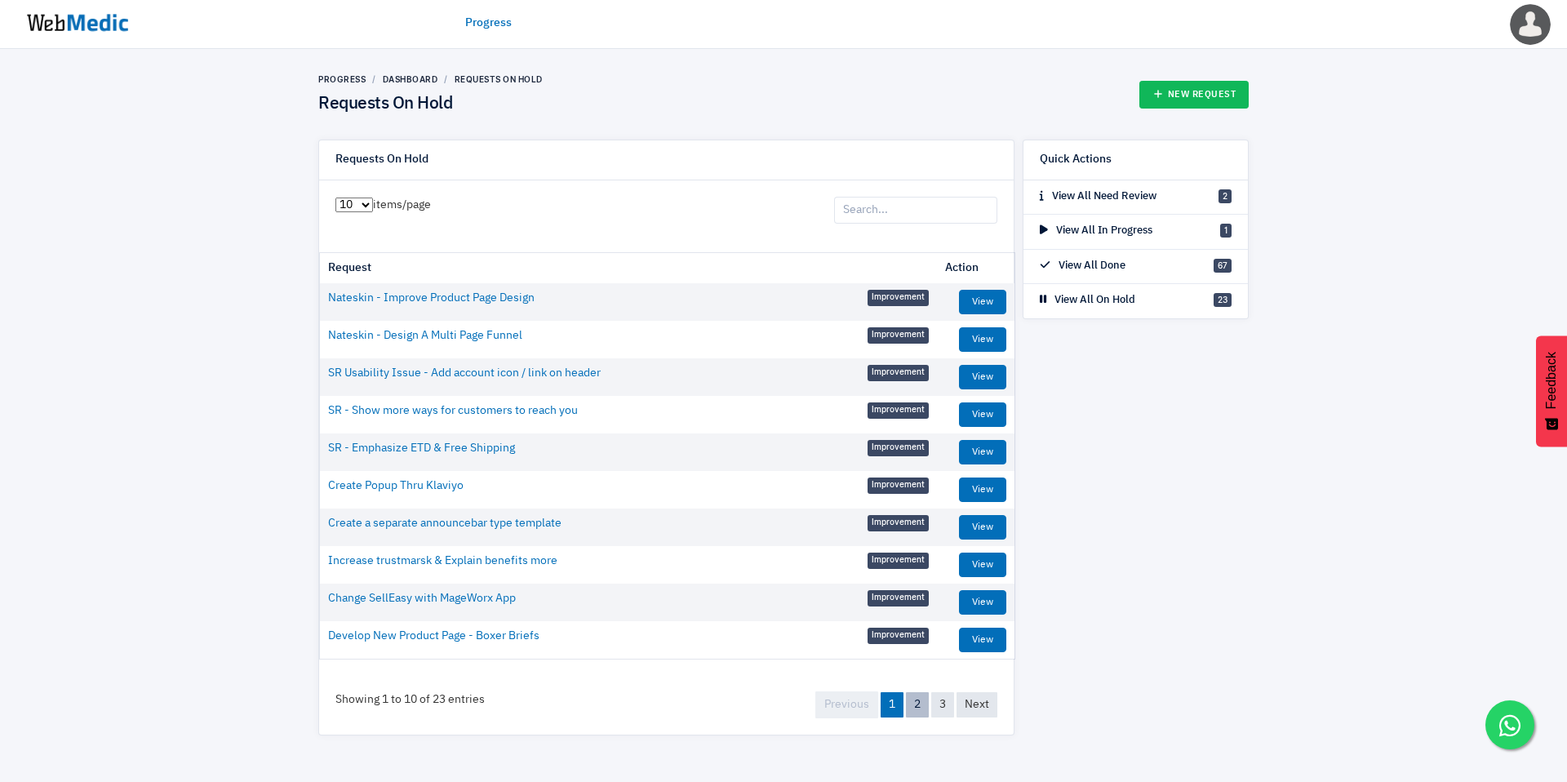
click at [923, 706] on link "2" at bounding box center [917, 704] width 23 height 25
click at [943, 704] on link "3" at bounding box center [942, 703] width 23 height 25
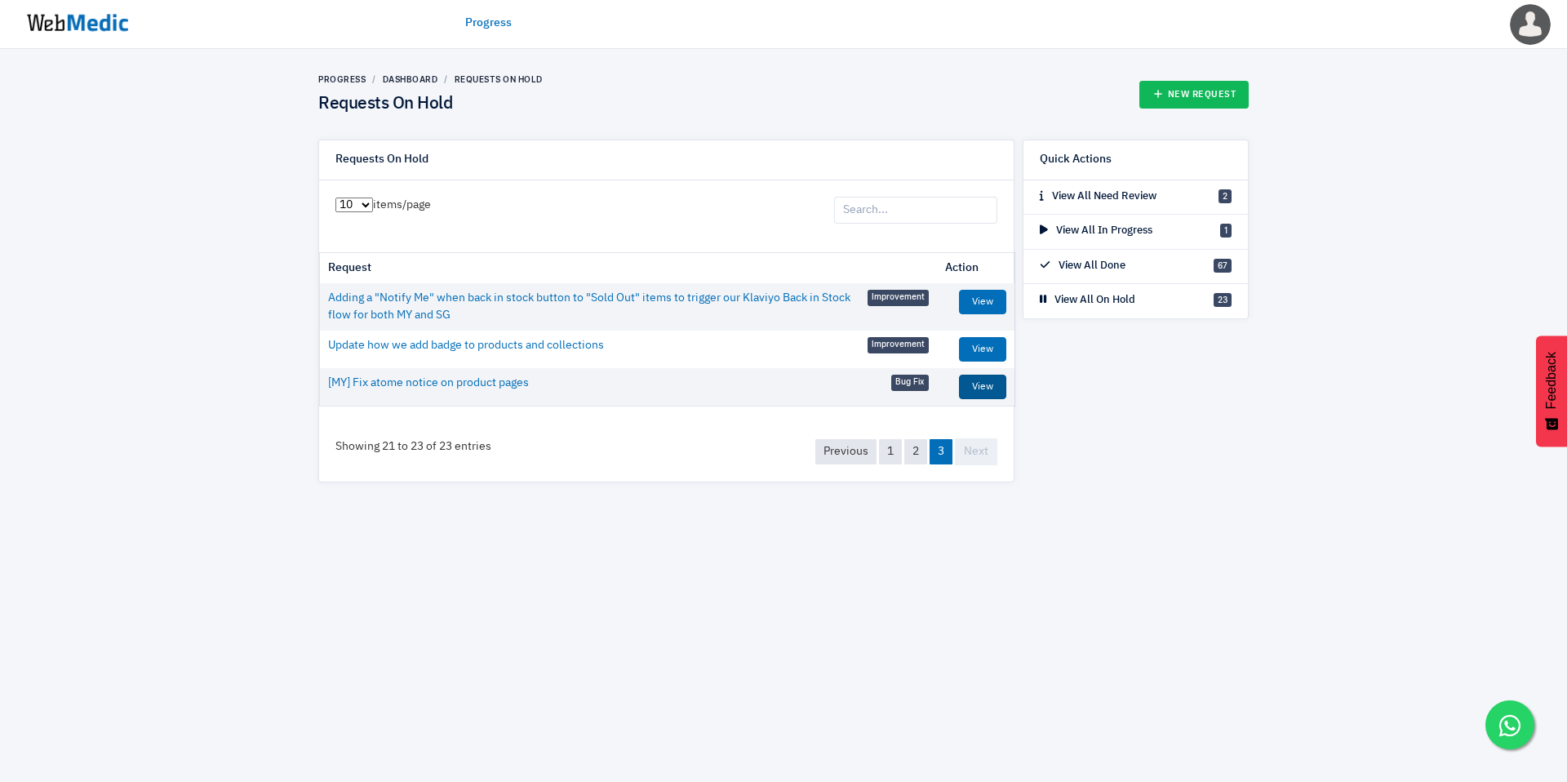
click at [976, 376] on link "View" at bounding box center [982, 387] width 47 height 24
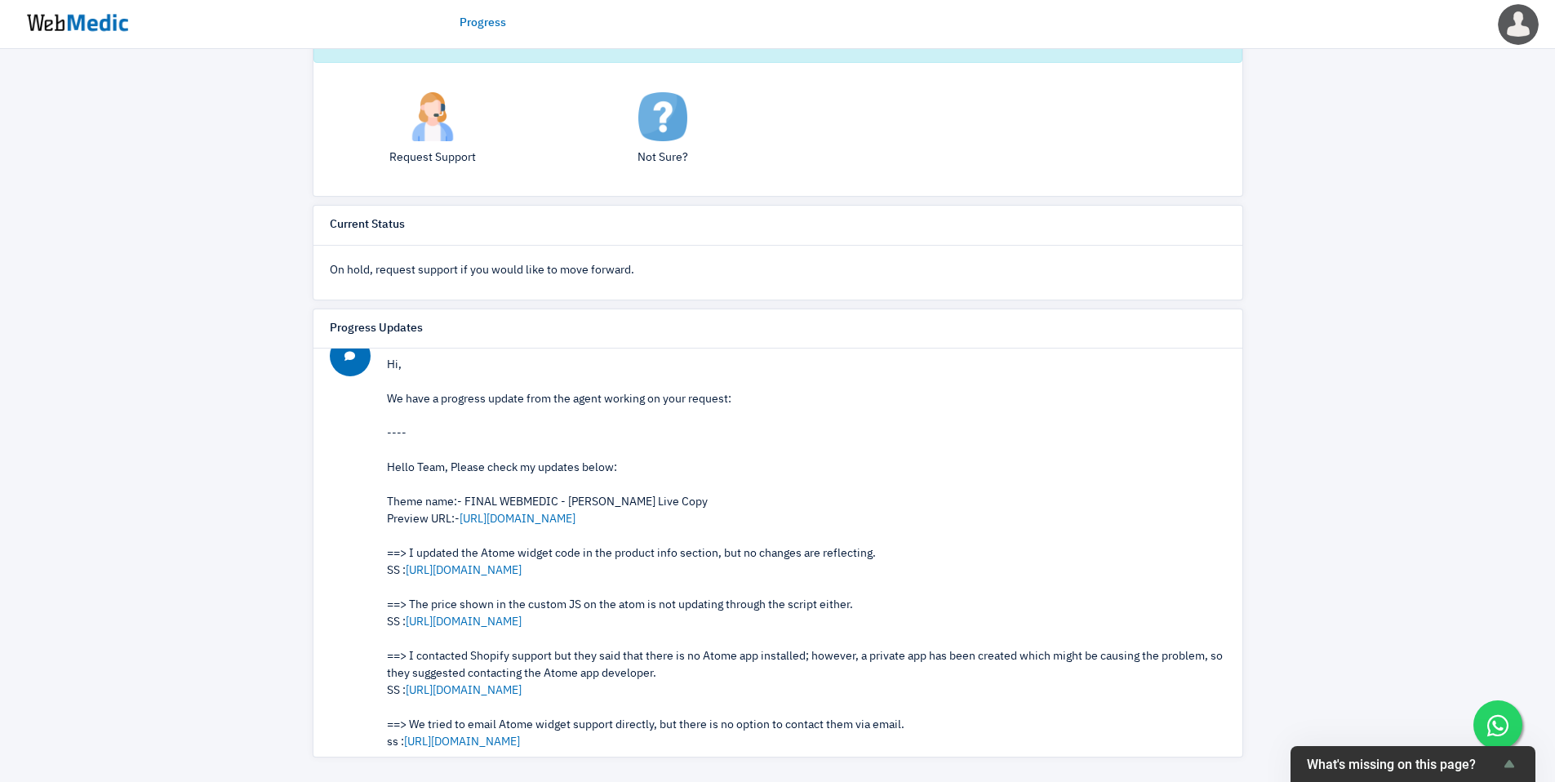
scroll to position [24, 0]
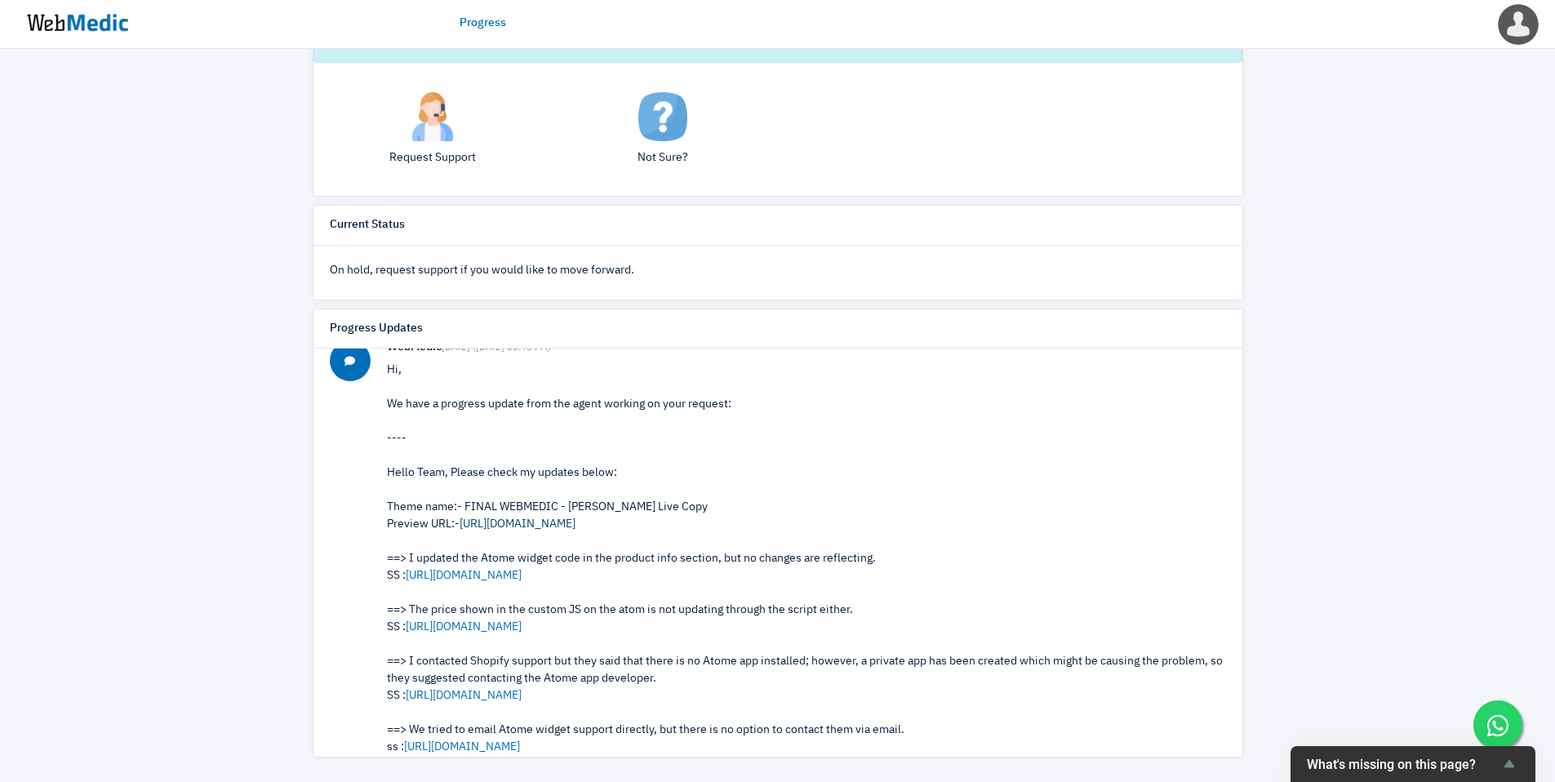
click at [576, 525] on link "[URL][DOMAIN_NAME]" at bounding box center [518, 523] width 116 height 11
click at [813, 731] on div "Hello Team, Please check my updates below: Theme name:- FINAL WEBMEDIC - [PERSO…" at bounding box center [806, 635] width 839 height 343
